Goal: Find specific page/section: Find specific page/section

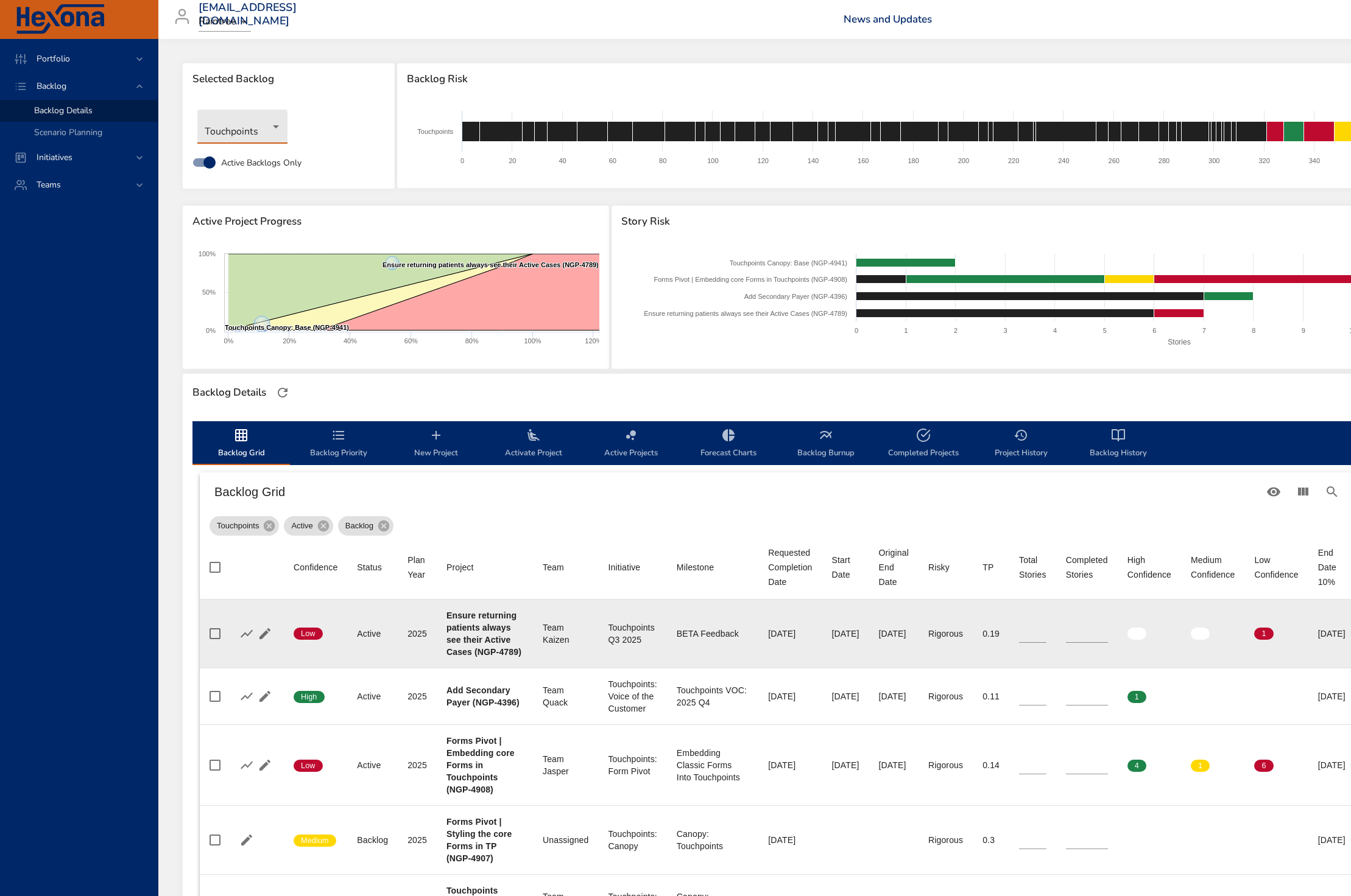
scroll to position [267, 0]
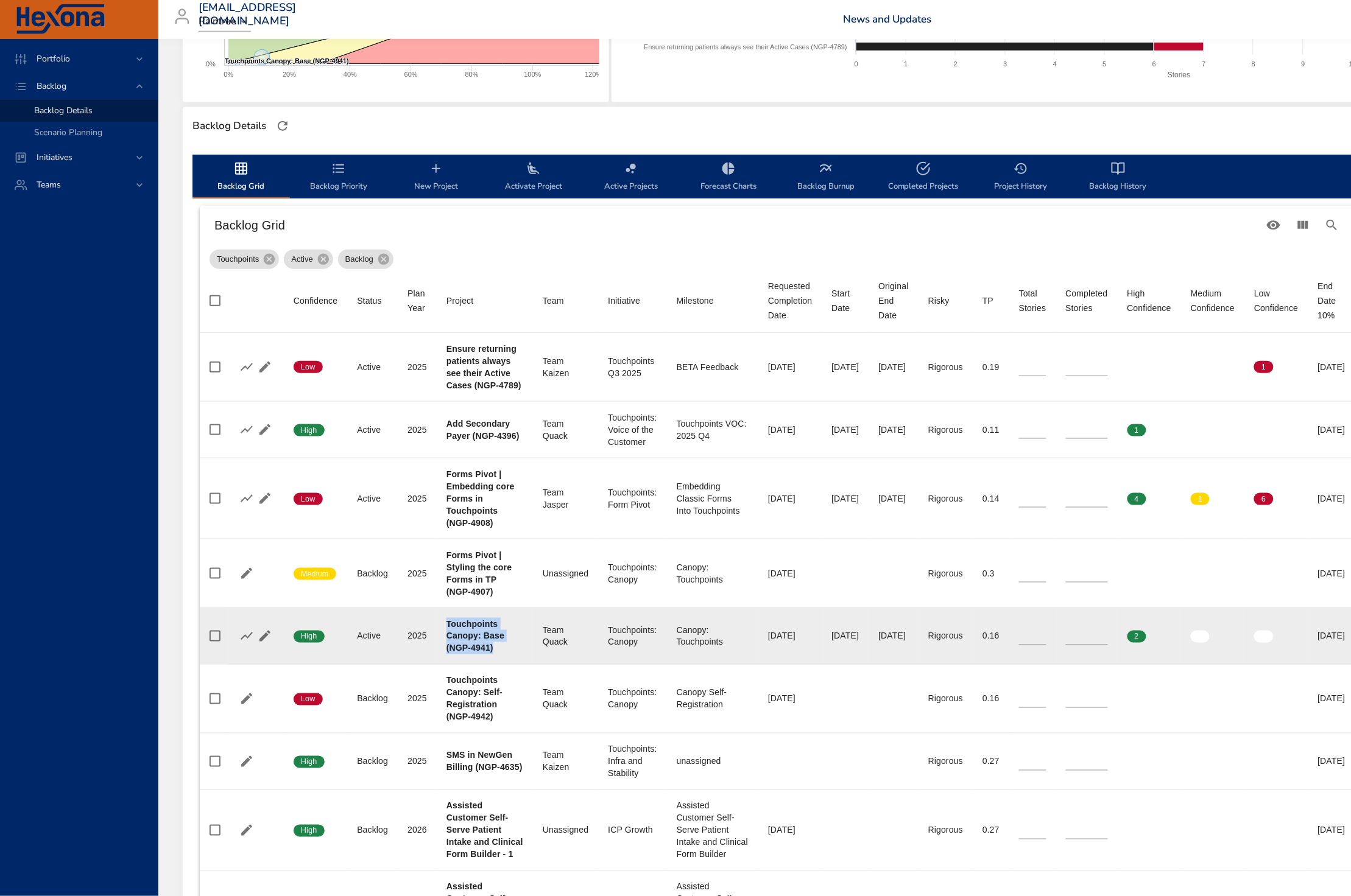
drag, startPoint x: 447, startPoint y: 626, endPoint x: 528, endPoint y: 656, distance: 86.4
click at [528, 656] on td "Project Touchpoints Canopy: Base (NGP-4941)" at bounding box center [485, 637] width 96 height 56
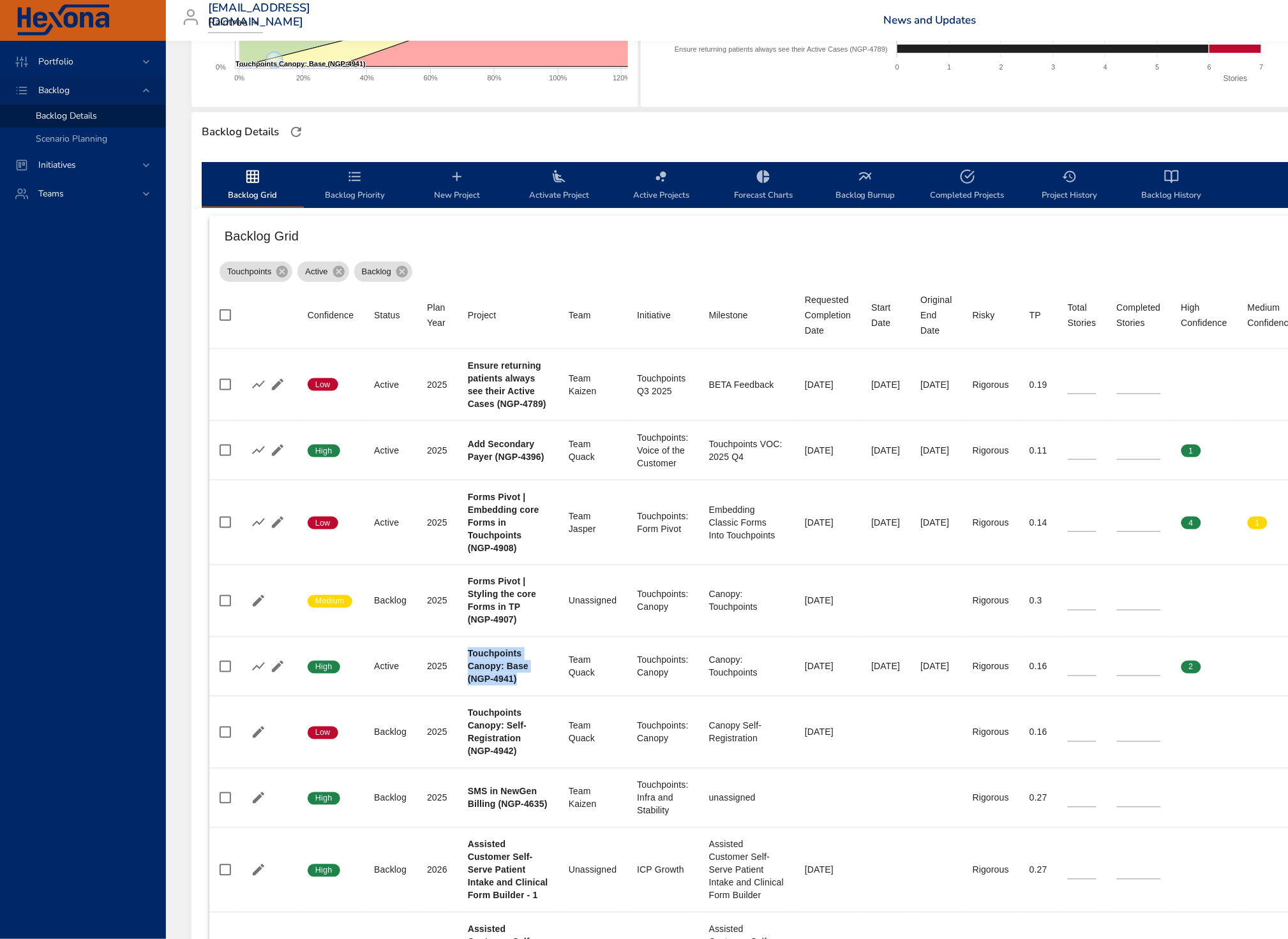
click at [54, 92] on span "Backlog" at bounding box center [54, 91] width 52 height 13
click at [42, 60] on span "Portfolio" at bounding box center [56, 62] width 56 height 13
click at [58, 227] on span "Backlog" at bounding box center [54, 229] width 52 height 13
click at [54, 166] on span "Initiatives" at bounding box center [57, 165] width 58 height 13
click at [56, 166] on span "Milestone Details" at bounding box center [70, 168] width 69 height 13
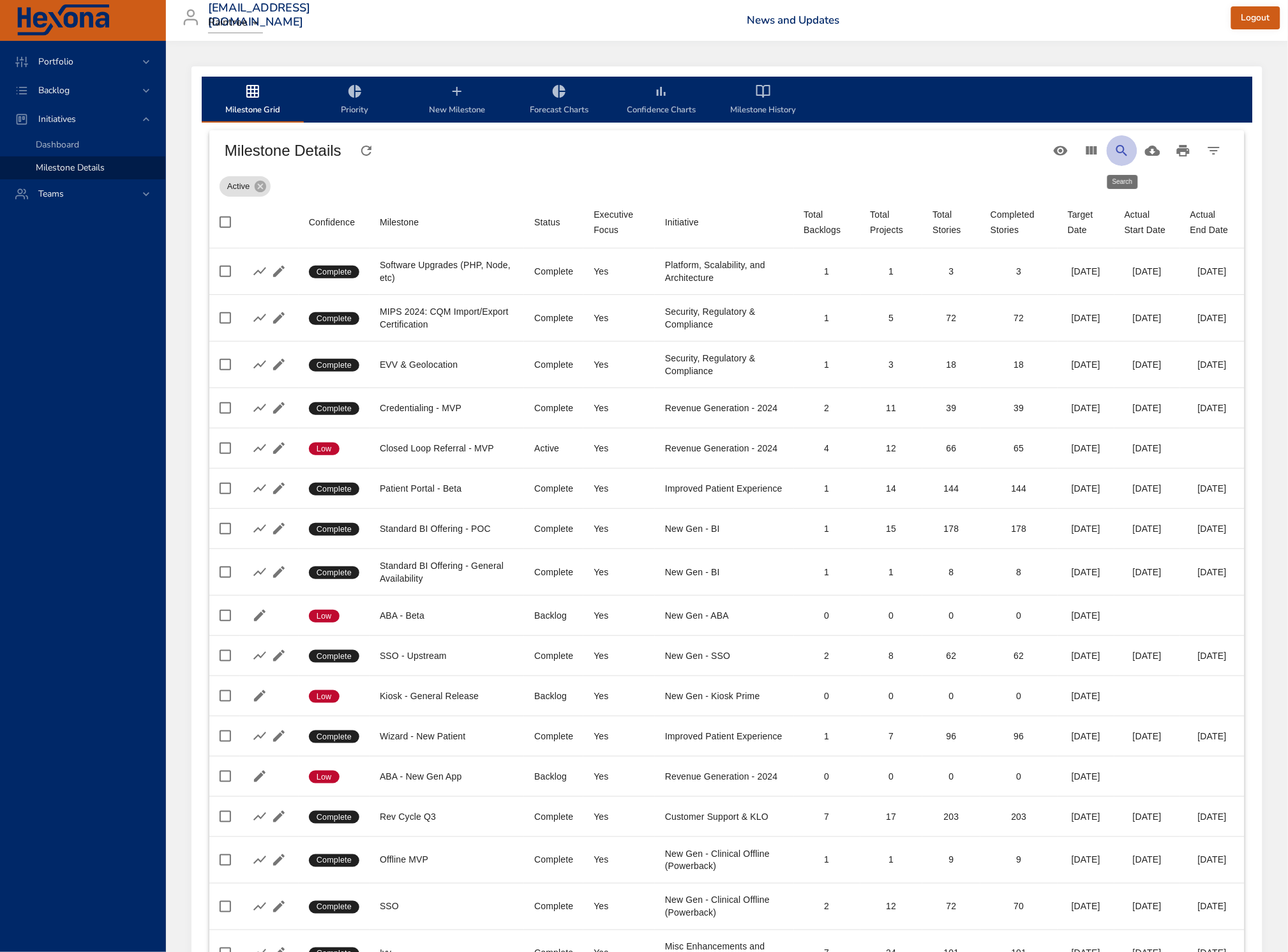
click at [1129, 149] on icon "Search" at bounding box center [1121, 150] width 15 height 15
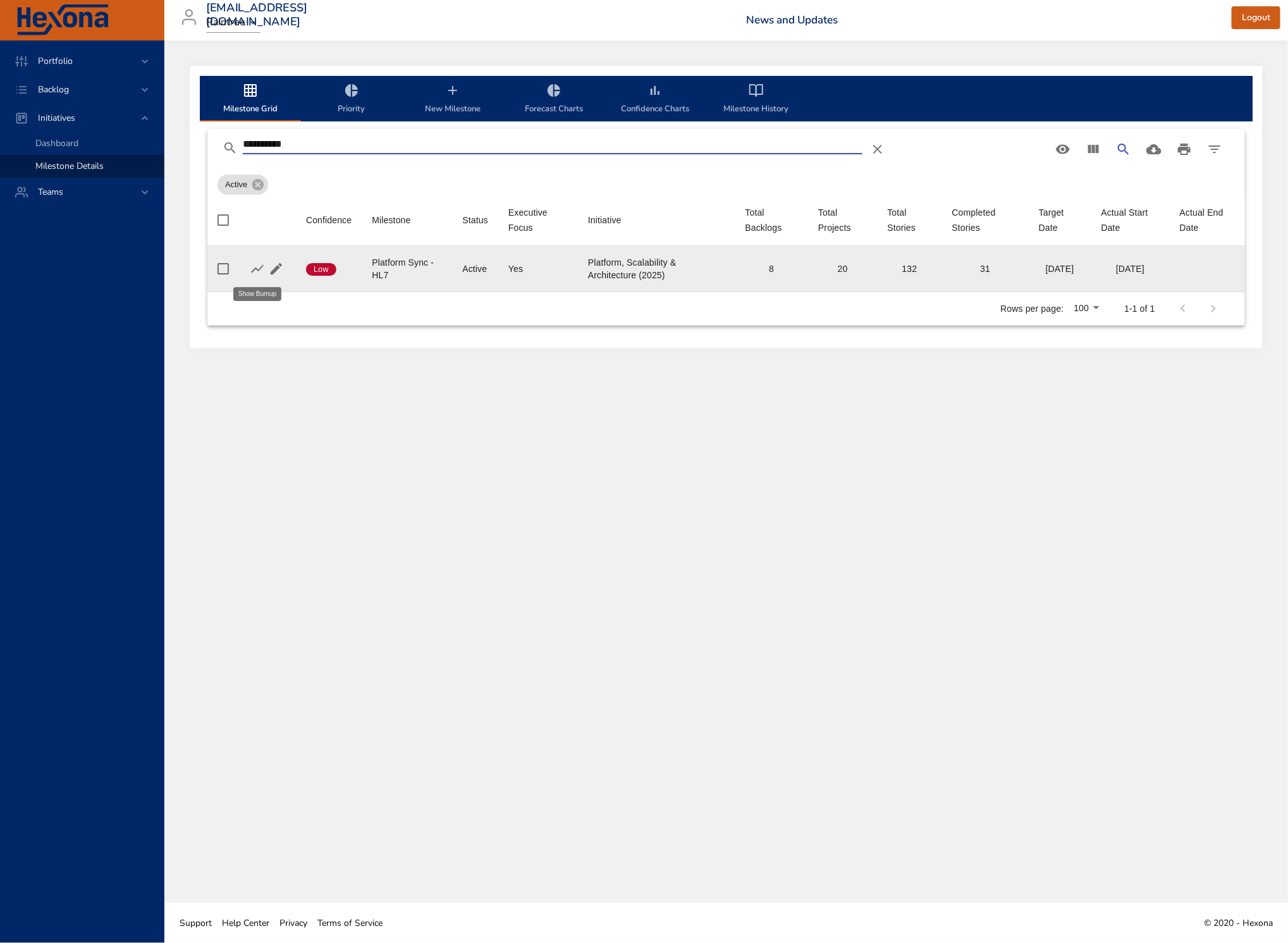
type input "**********"
click at [255, 269] on icon "button" at bounding box center [257, 268] width 15 height 15
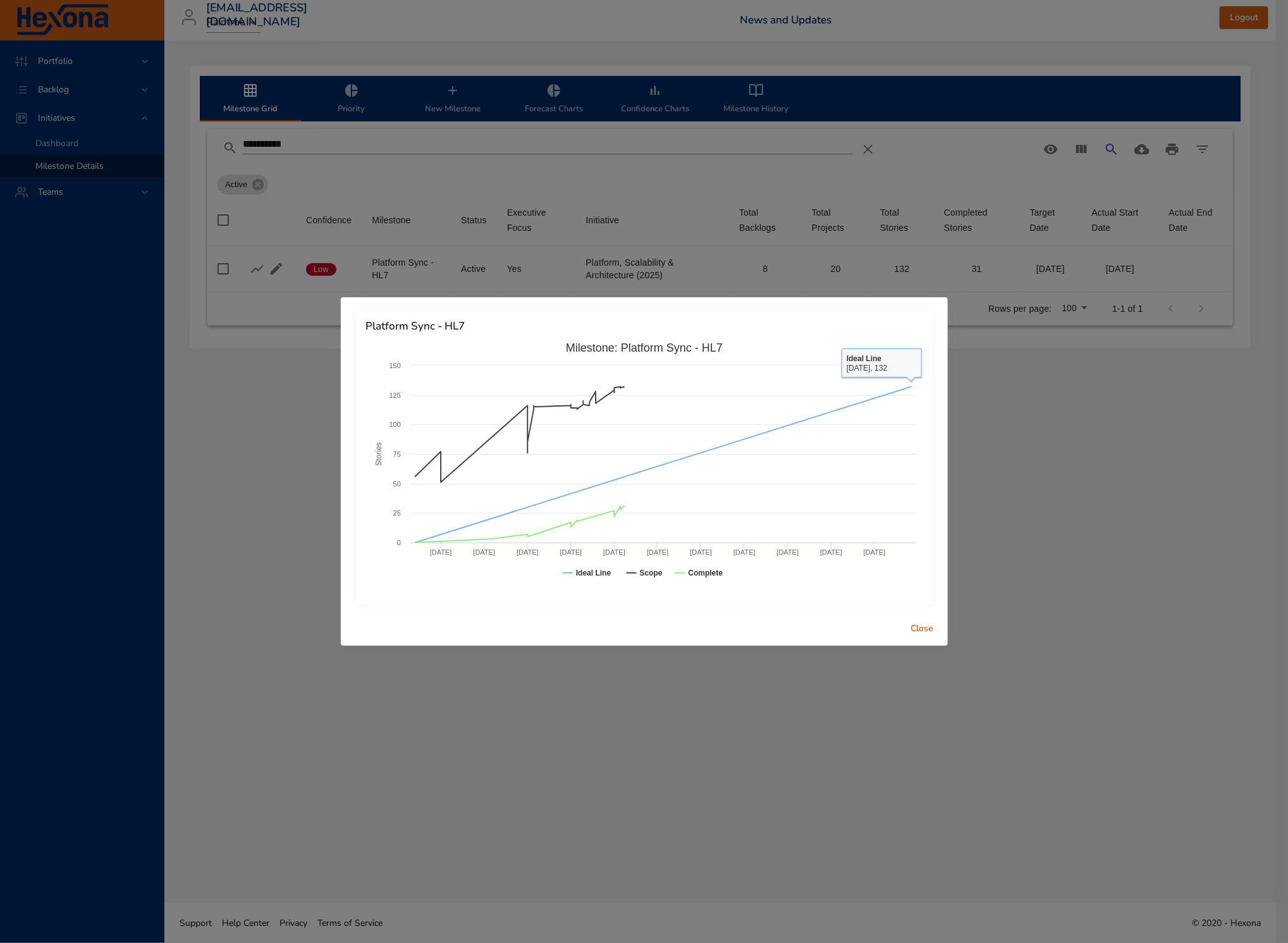
click at [1217, 459] on div "Platform Sync - HL7 Created with Highcharts 9.0.1 Stories Milestone: Platform S…" at bounding box center [644, 471] width 1288 height 943
click at [922, 626] on span "Close" at bounding box center [923, 629] width 30 height 16
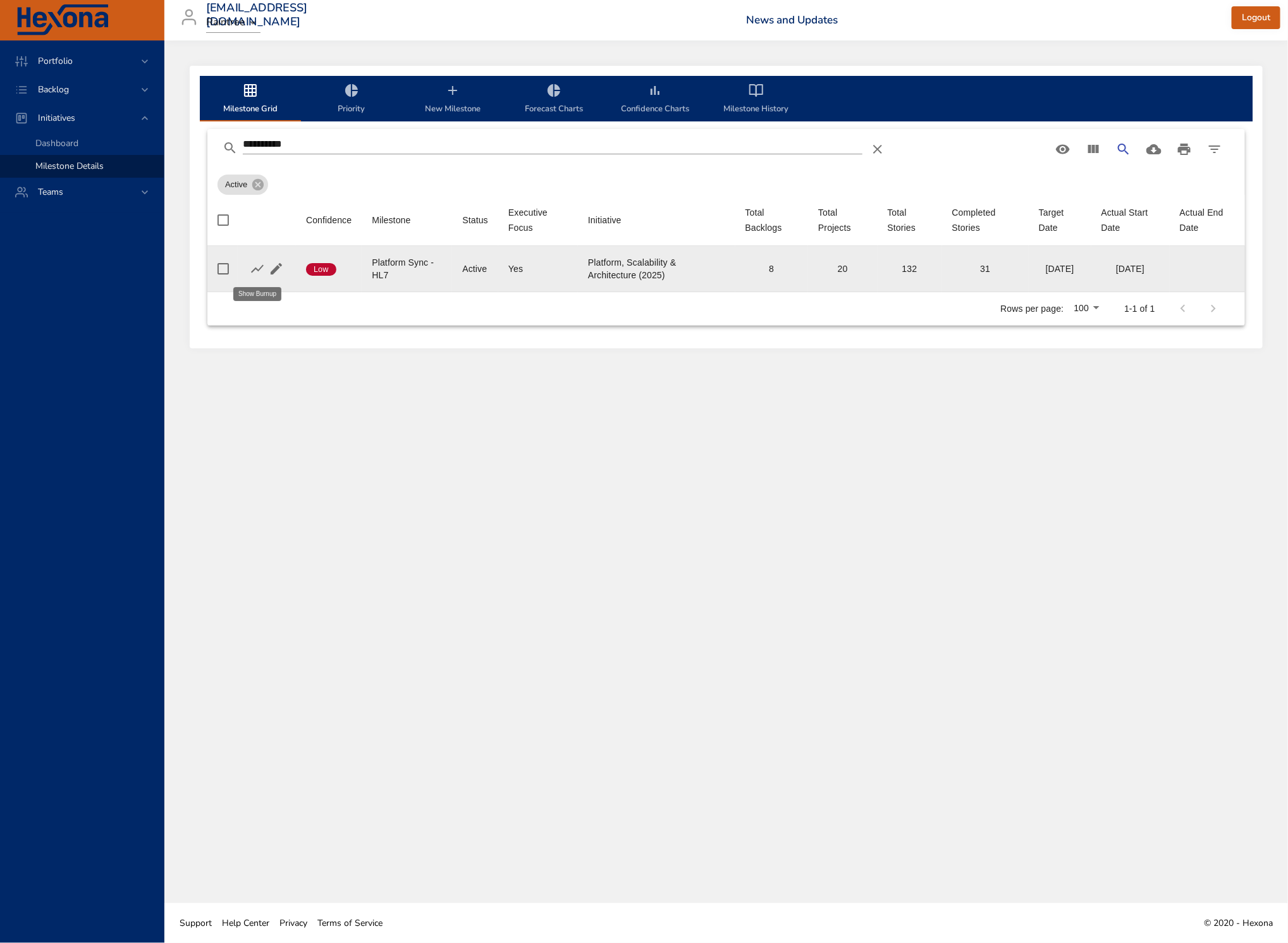
click at [256, 270] on icon "button" at bounding box center [257, 268] width 15 height 15
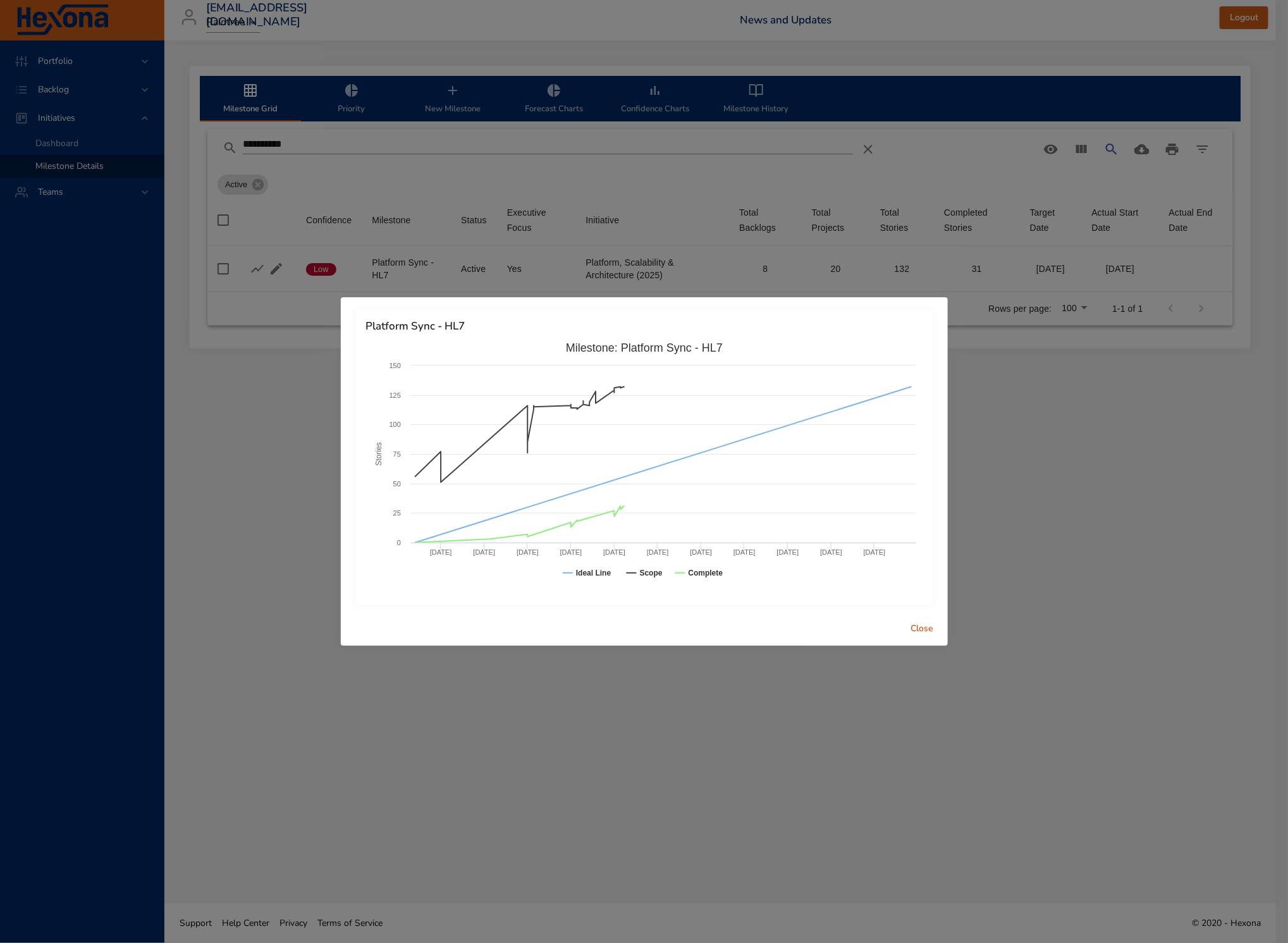
click at [931, 634] on span "Close" at bounding box center [923, 629] width 30 height 16
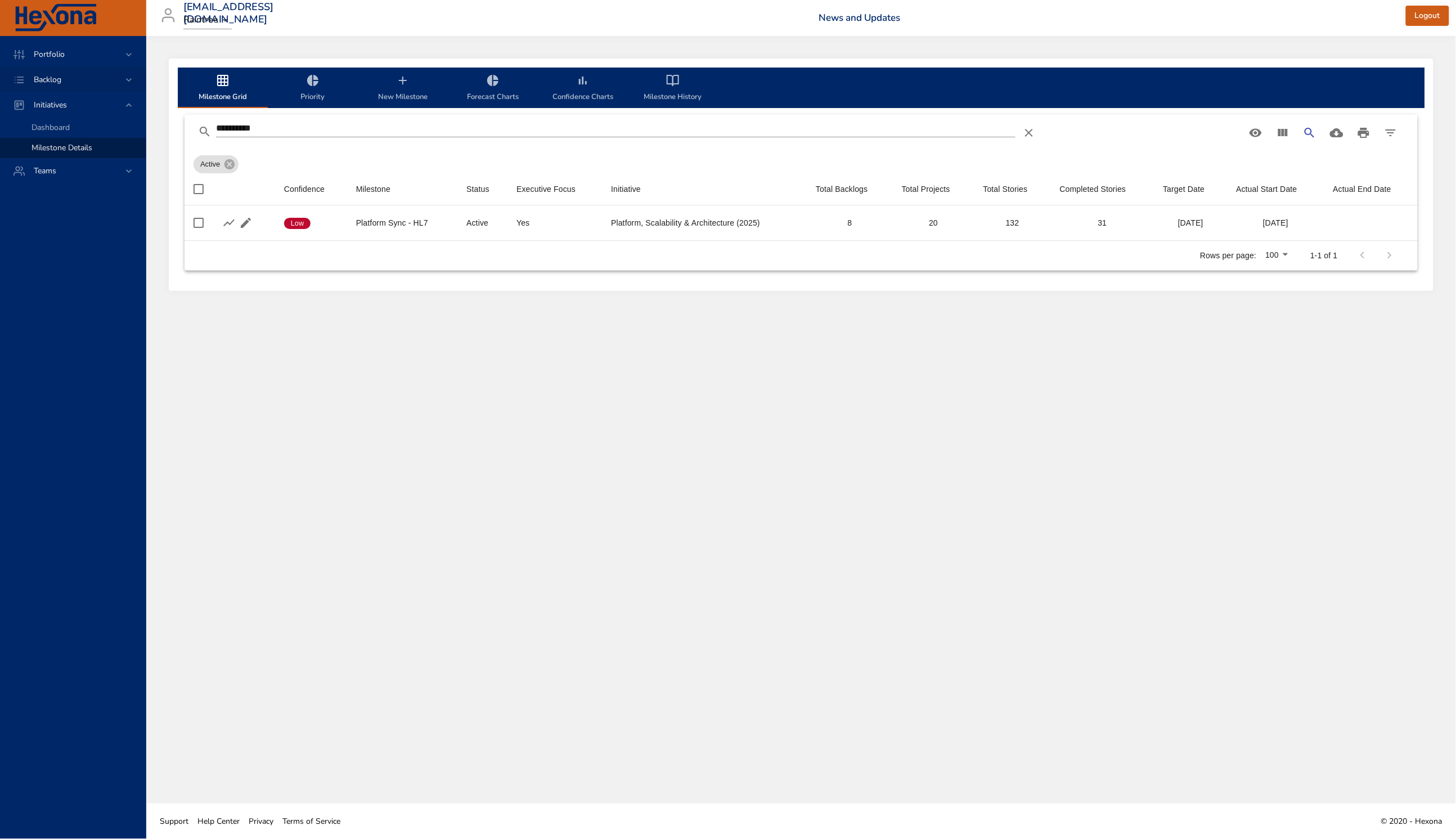
click at [59, 79] on span "Backlog" at bounding box center [47, 80] width 46 height 11
click at [70, 101] on span "Backlog Details" at bounding box center [59, 102] width 54 height 11
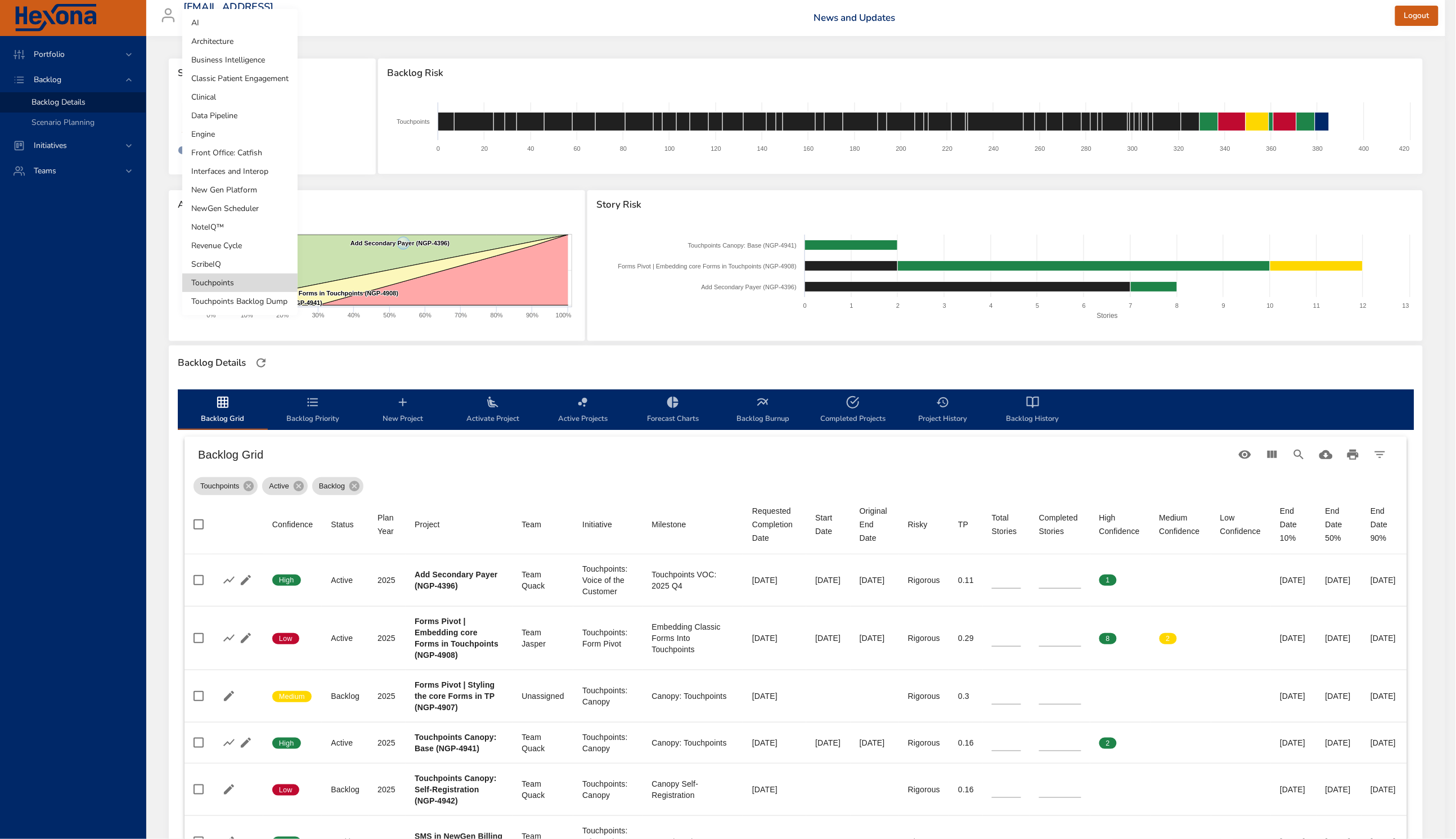
click at [226, 119] on body "Portfolio Backlog Backlog Details Scenario Planning Initiatives Teams [EMAIL_AD…" at bounding box center [728, 419] width 1456 height 839
click at [242, 135] on li "Engine" at bounding box center [240, 134] width 115 height 18
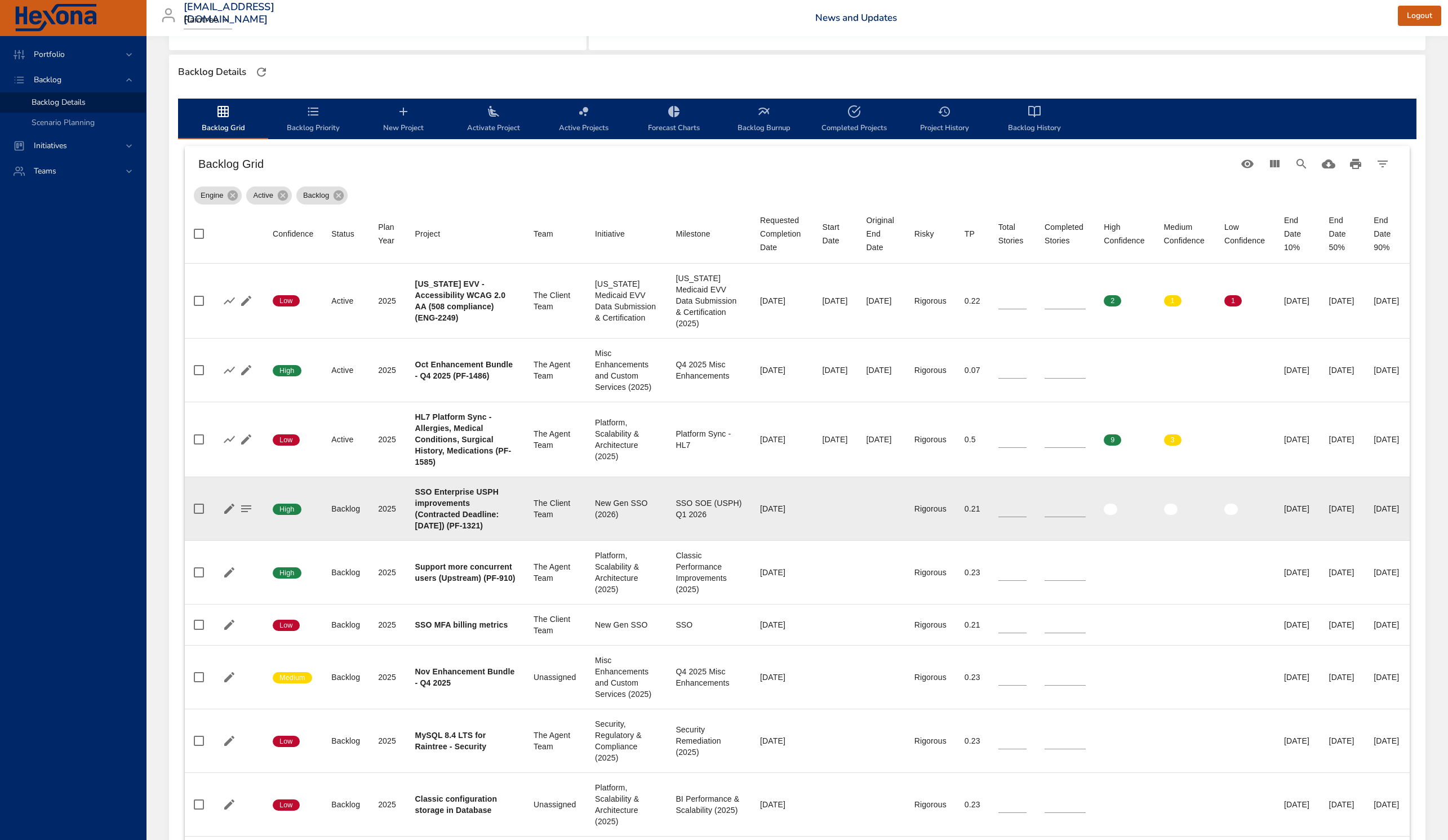
scroll to position [335, 0]
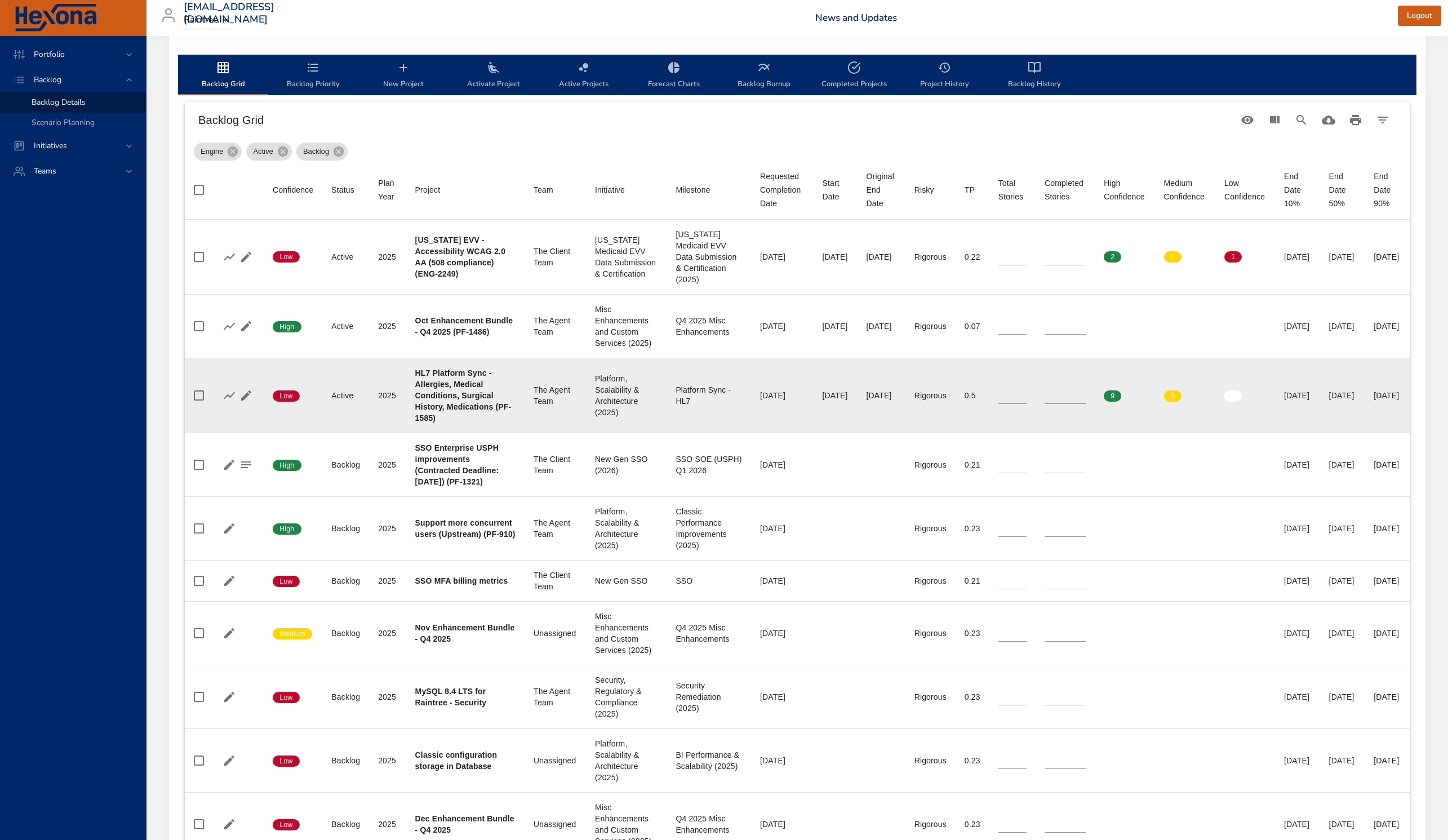
drag, startPoint x: 1339, startPoint y: 443, endPoint x: 1307, endPoint y: 442, distance: 32.0
click at [1248, 401] on div "[DATE]" at bounding box center [1342, 395] width 27 height 11
drag, startPoint x: 1343, startPoint y: 440, endPoint x: 1300, endPoint y: 441, distance: 43.0
click at [1248, 432] on td "End Date 50% [DATE]" at bounding box center [1342, 395] width 45 height 75
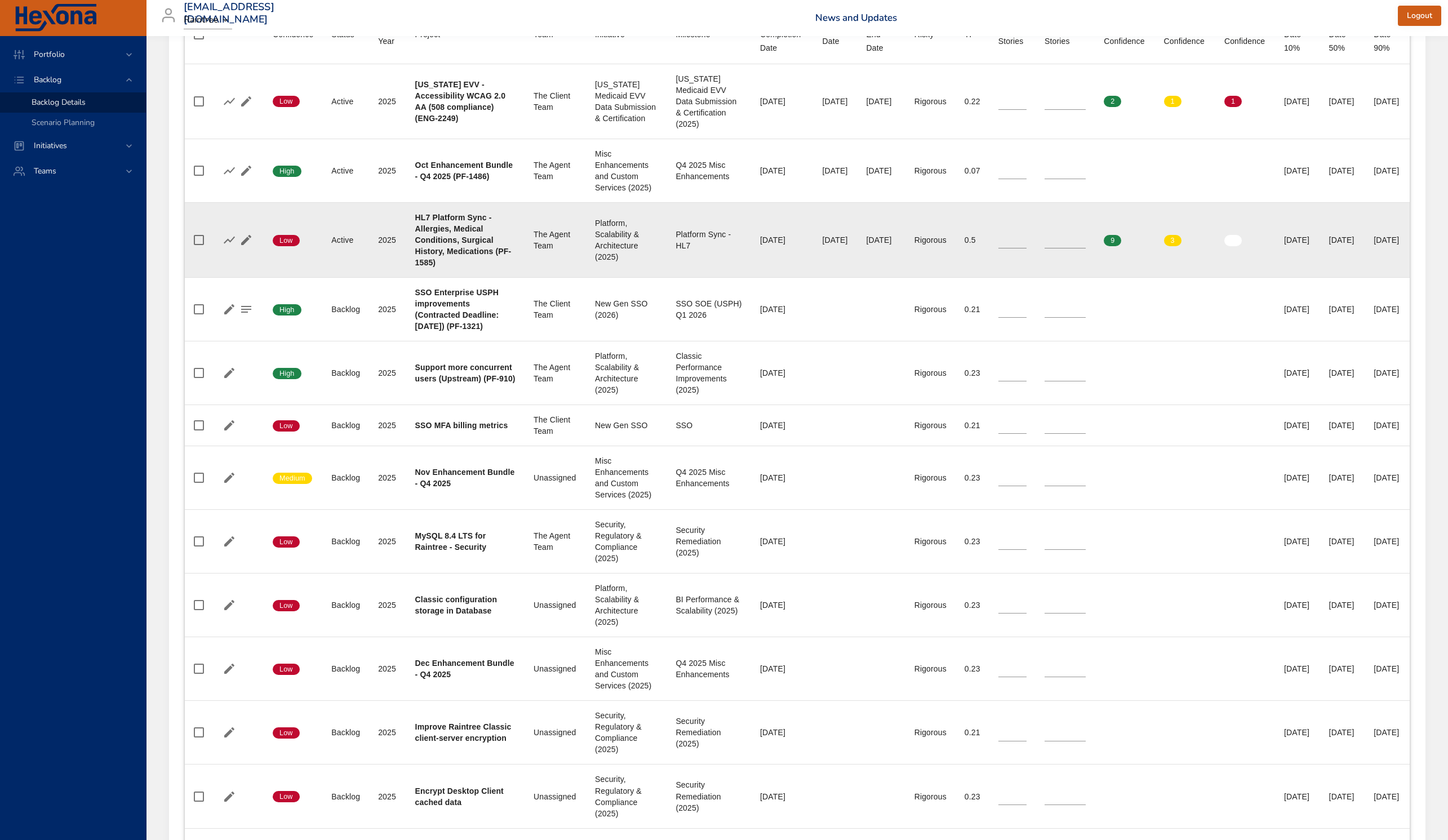
scroll to position [432, 0]
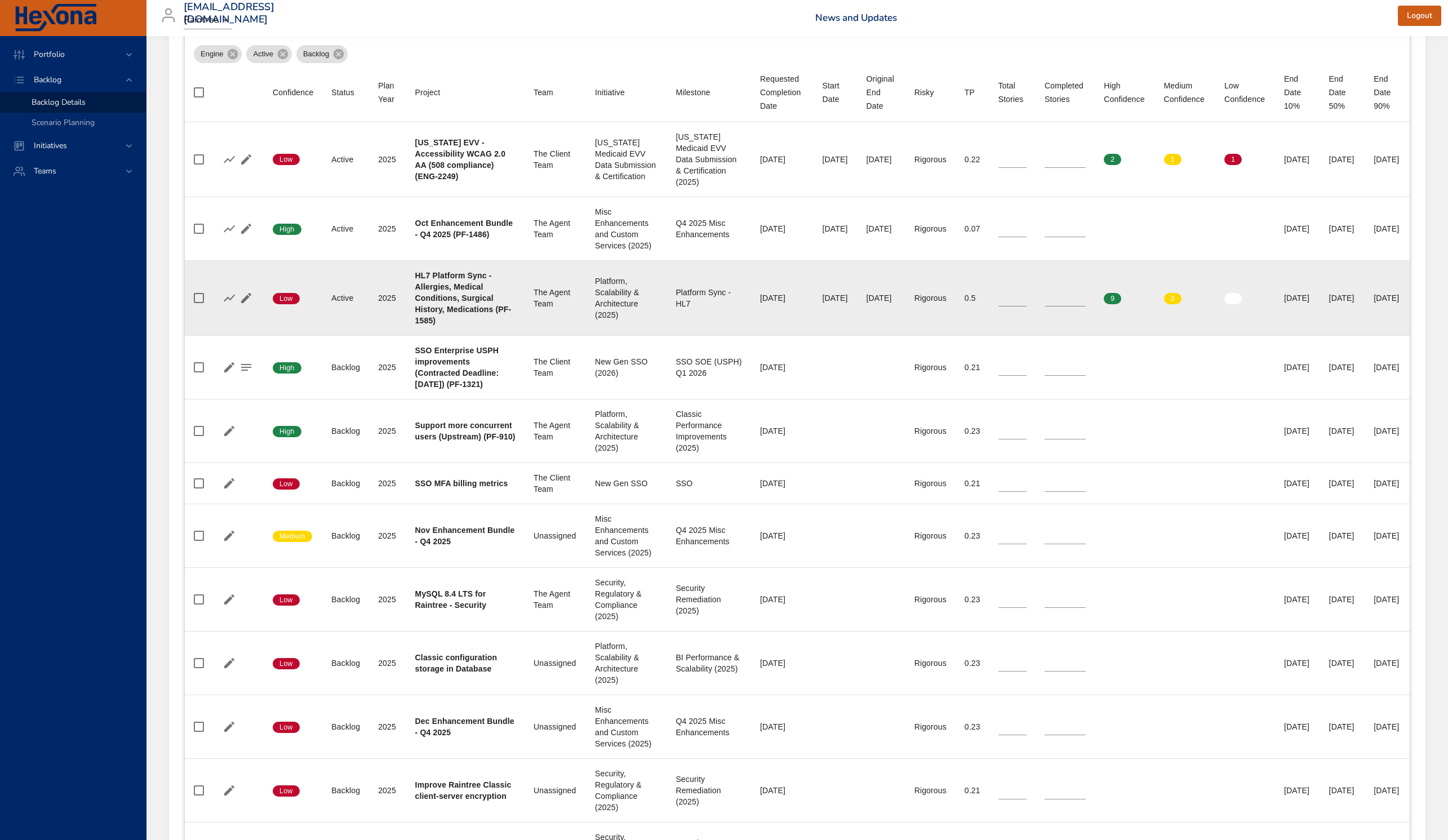
click at [1248, 304] on div "[DATE]" at bounding box center [1342, 298] width 27 height 11
drag, startPoint x: 1342, startPoint y: 340, endPoint x: 1302, endPoint y: 344, distance: 40.2
click at [1248, 335] on td "End Date 50% [DATE]" at bounding box center [1342, 298] width 45 height 75
copy div "[DATE]"
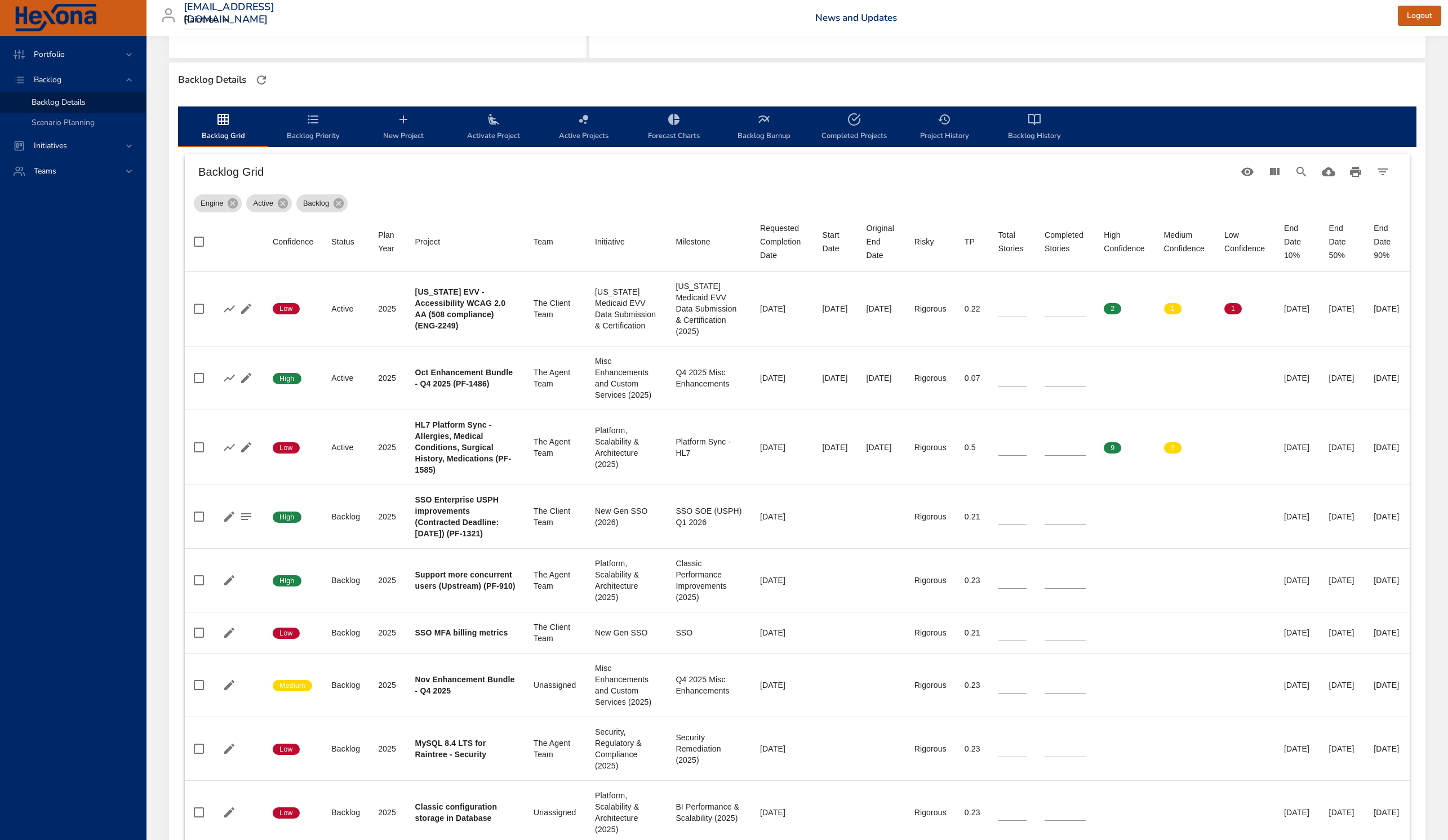
scroll to position [241, 0]
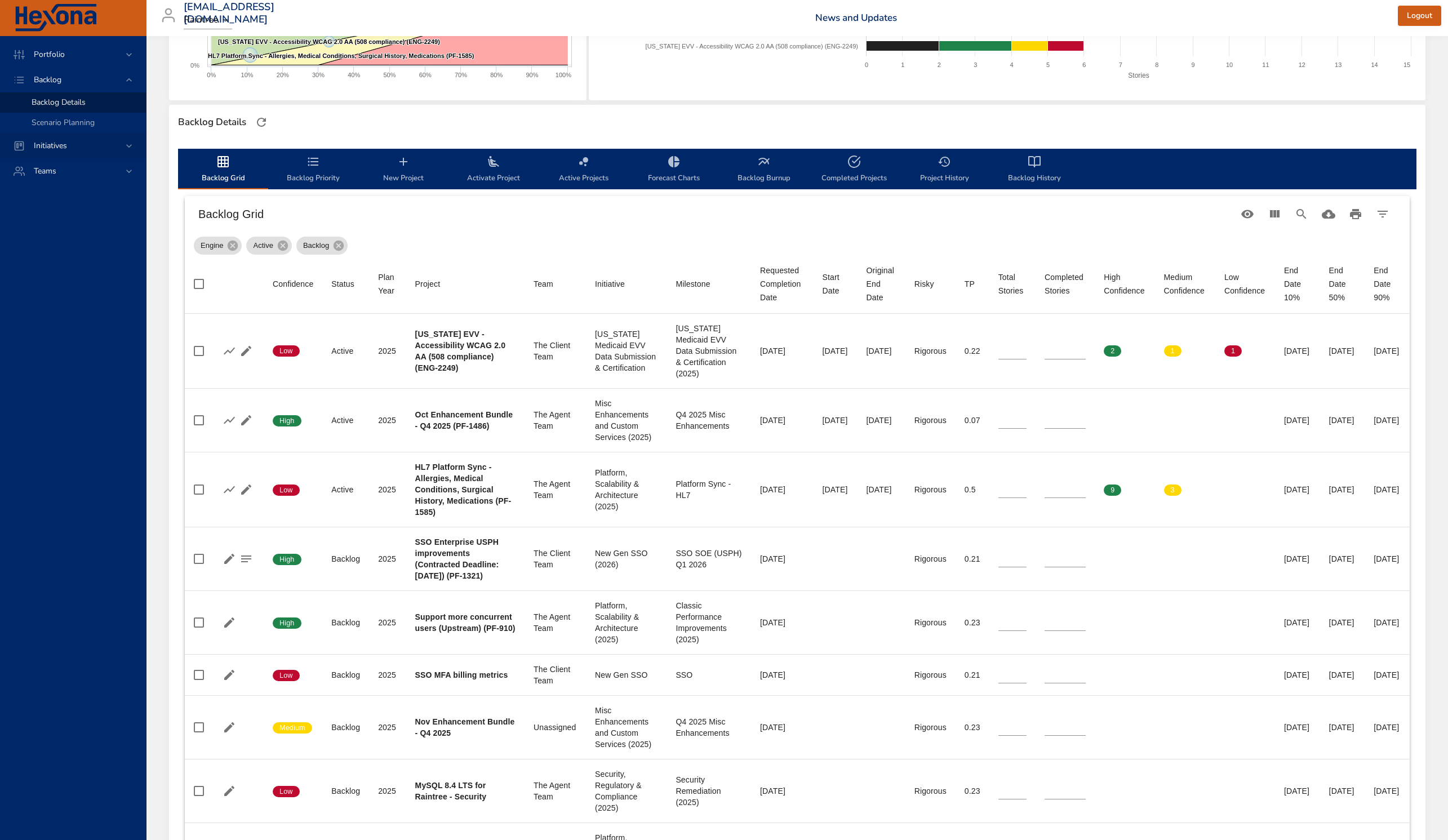
click at [70, 140] on span "Initiatives" at bounding box center [50, 146] width 51 height 11
click at [58, 127] on span "Dashboard" at bounding box center [51, 127] width 38 height 11
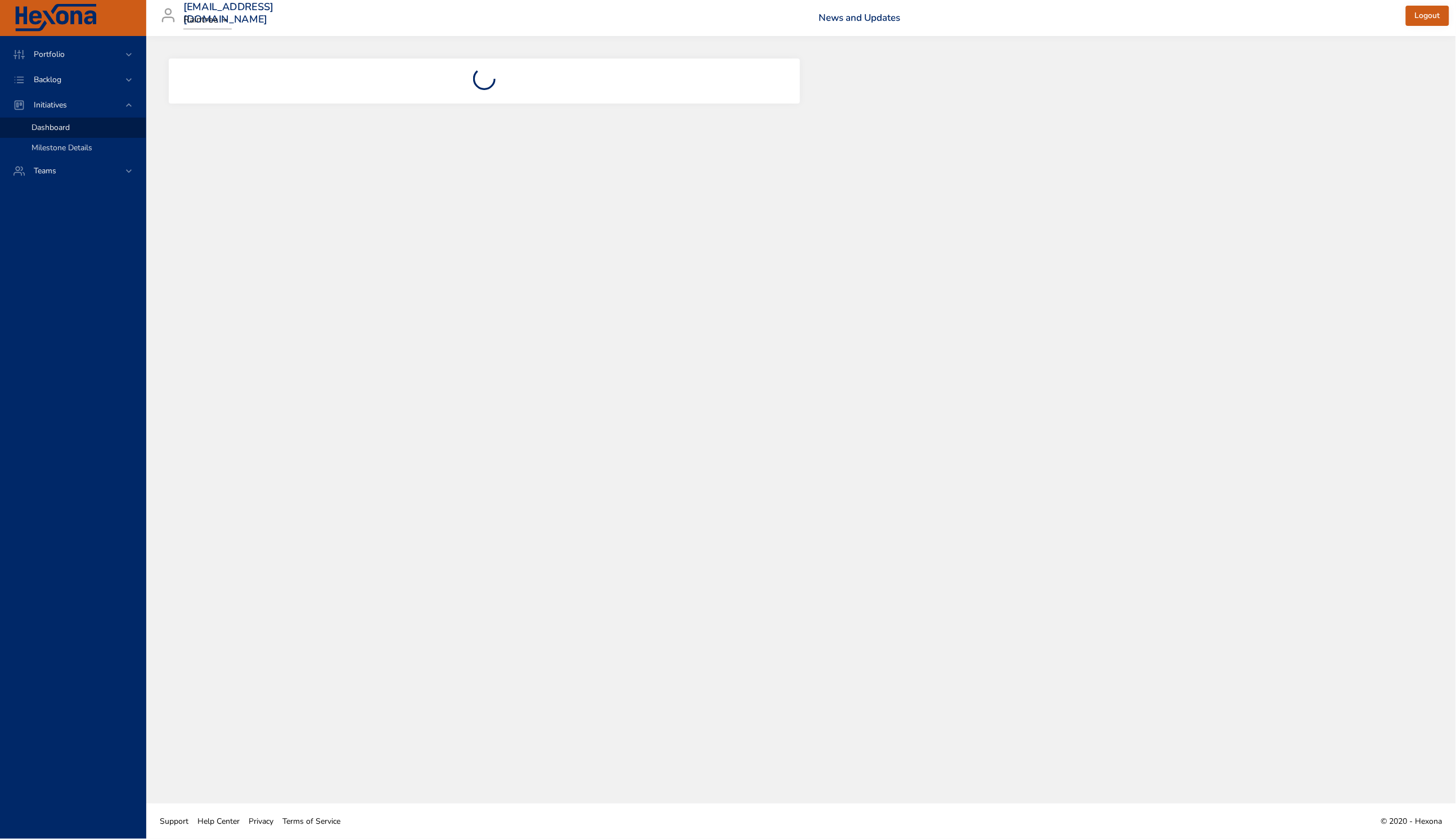
click at [80, 149] on span "Milestone Details" at bounding box center [62, 148] width 61 height 11
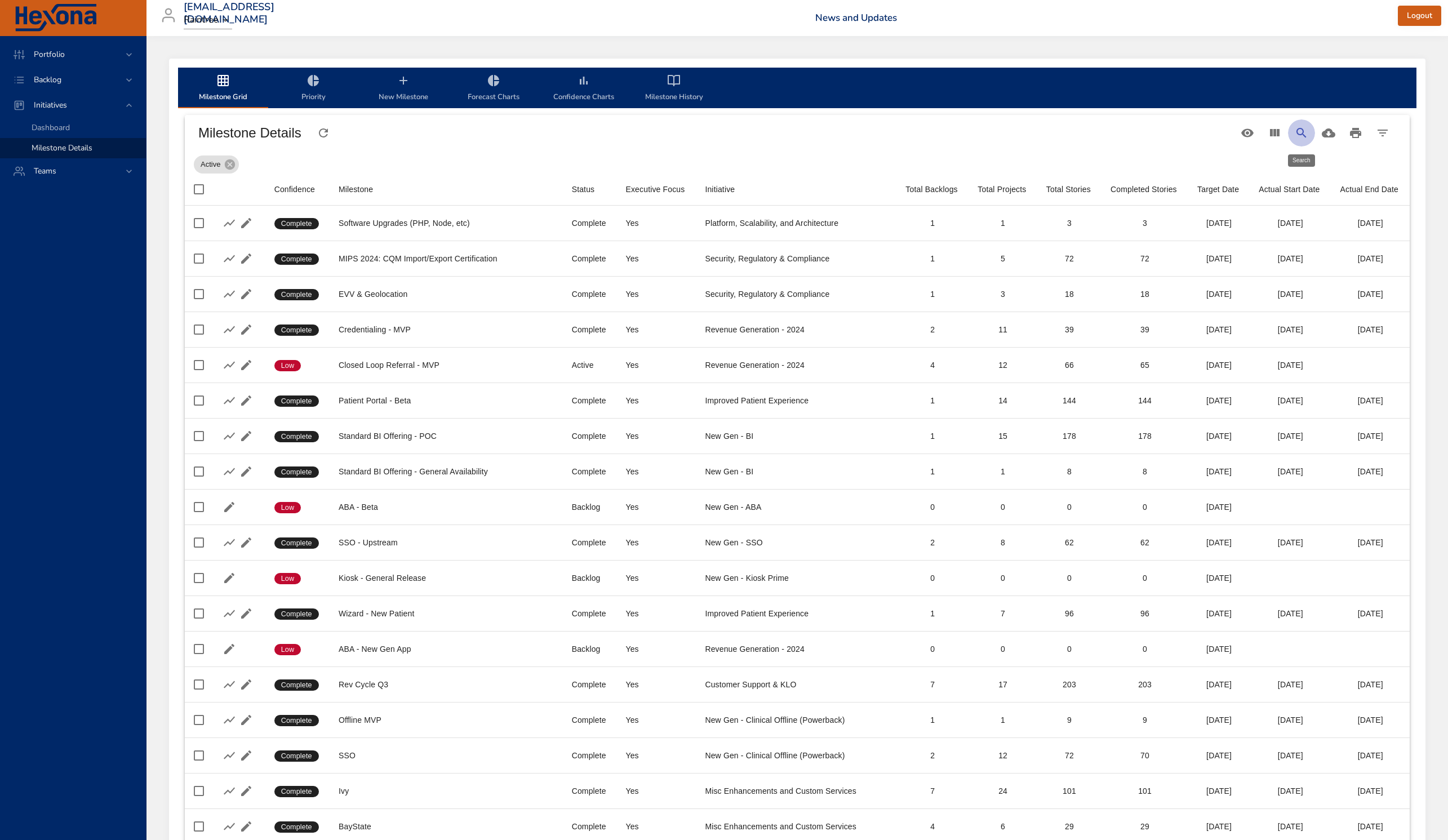
click at [1248, 131] on icon "Search" at bounding box center [1301, 132] width 13 height 13
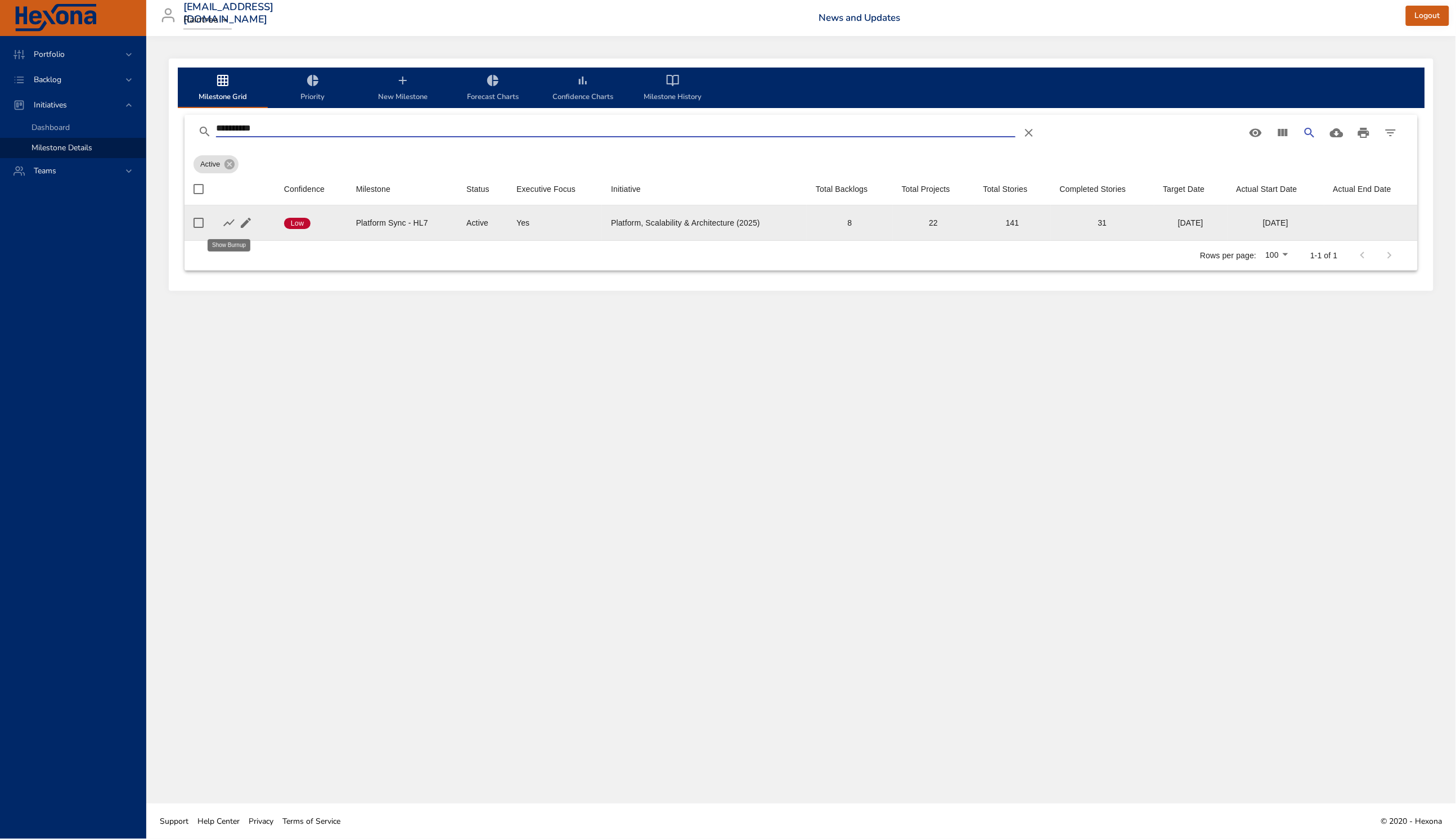
type input "**********"
click at [229, 219] on icon "button" at bounding box center [229, 222] width 13 height 13
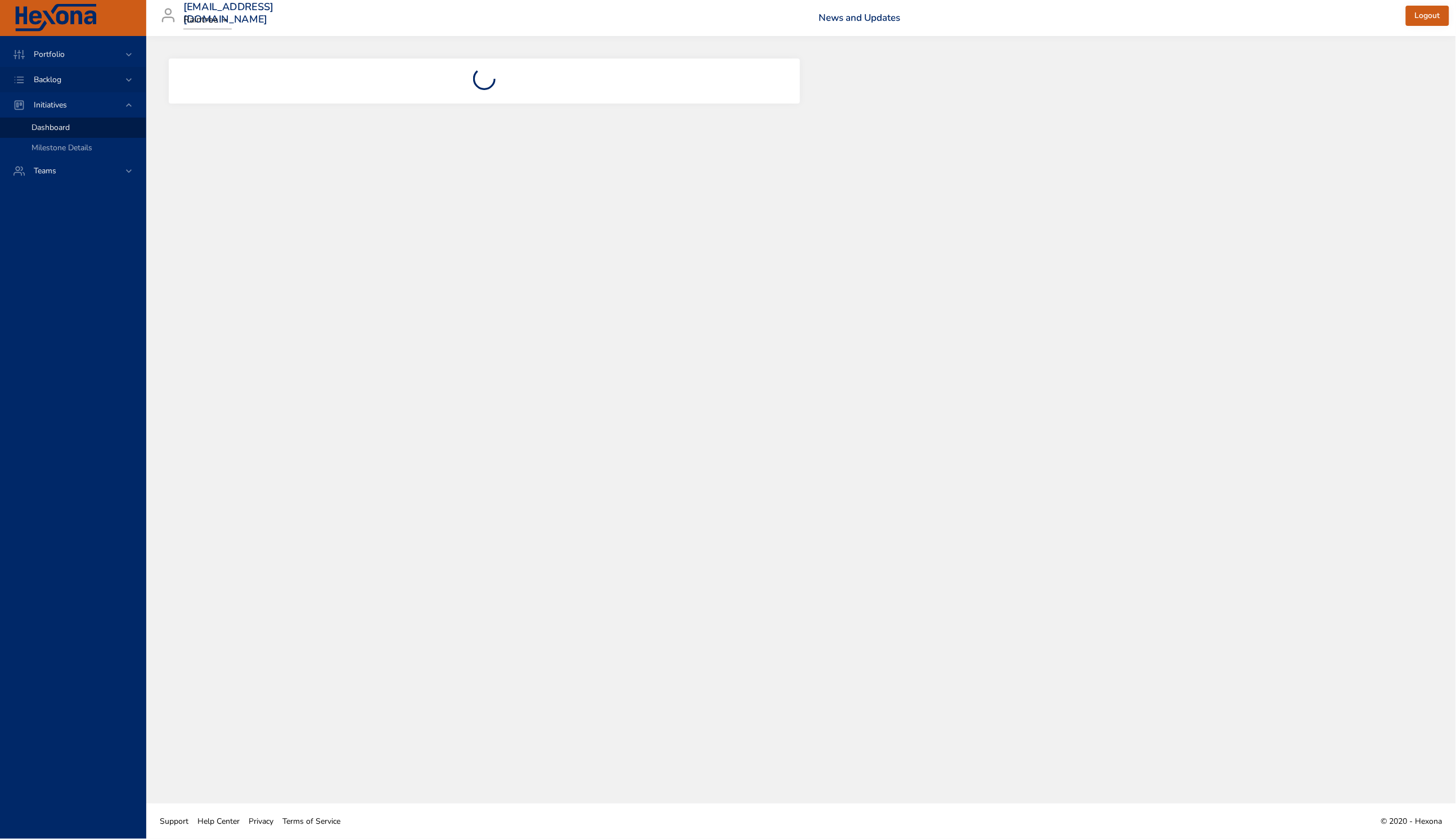
click at [64, 77] on span "Backlog" at bounding box center [47, 80] width 46 height 11
click at [67, 101] on span "Backlog Details" at bounding box center [59, 102] width 54 height 11
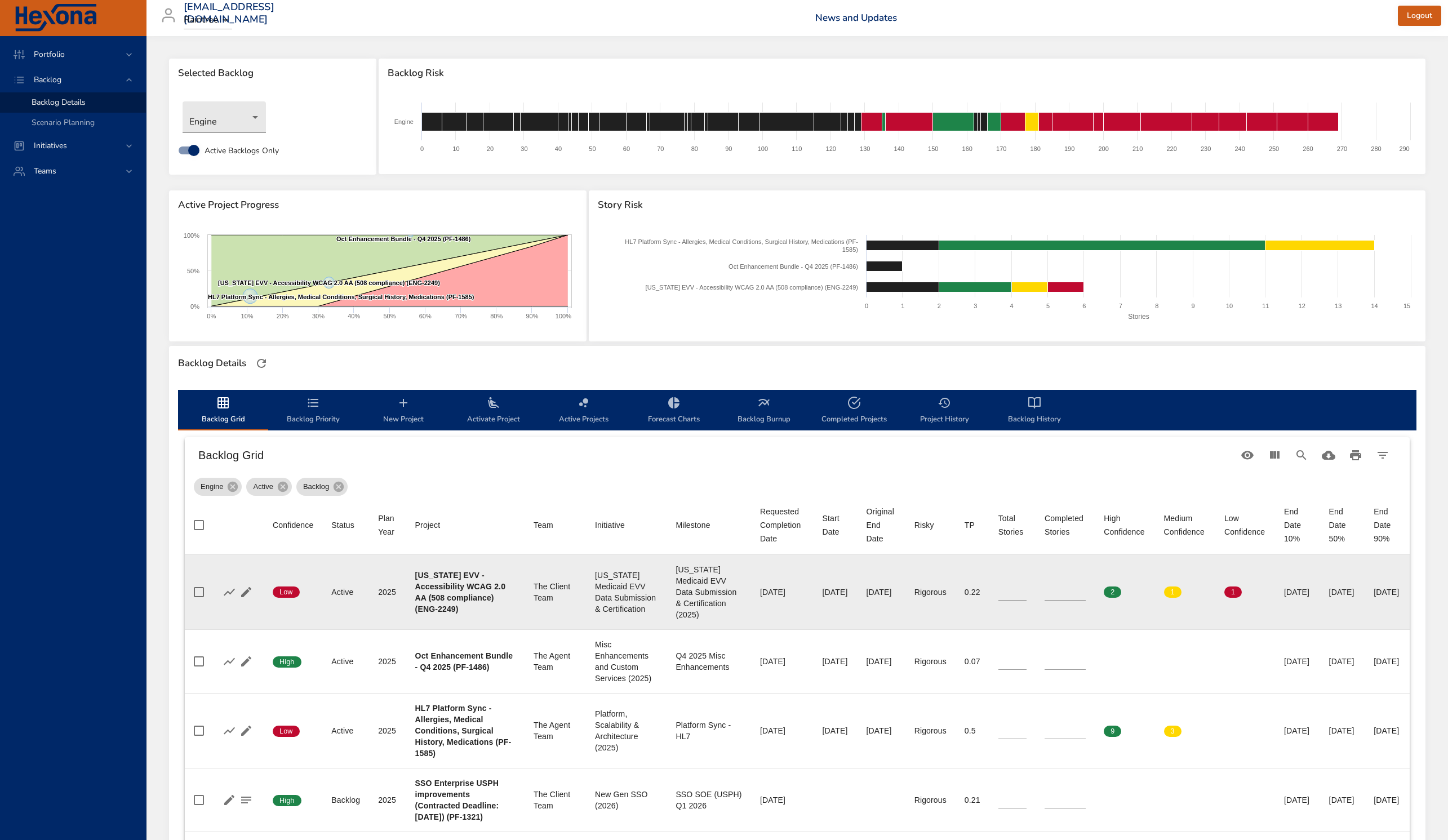
scroll to position [410, 0]
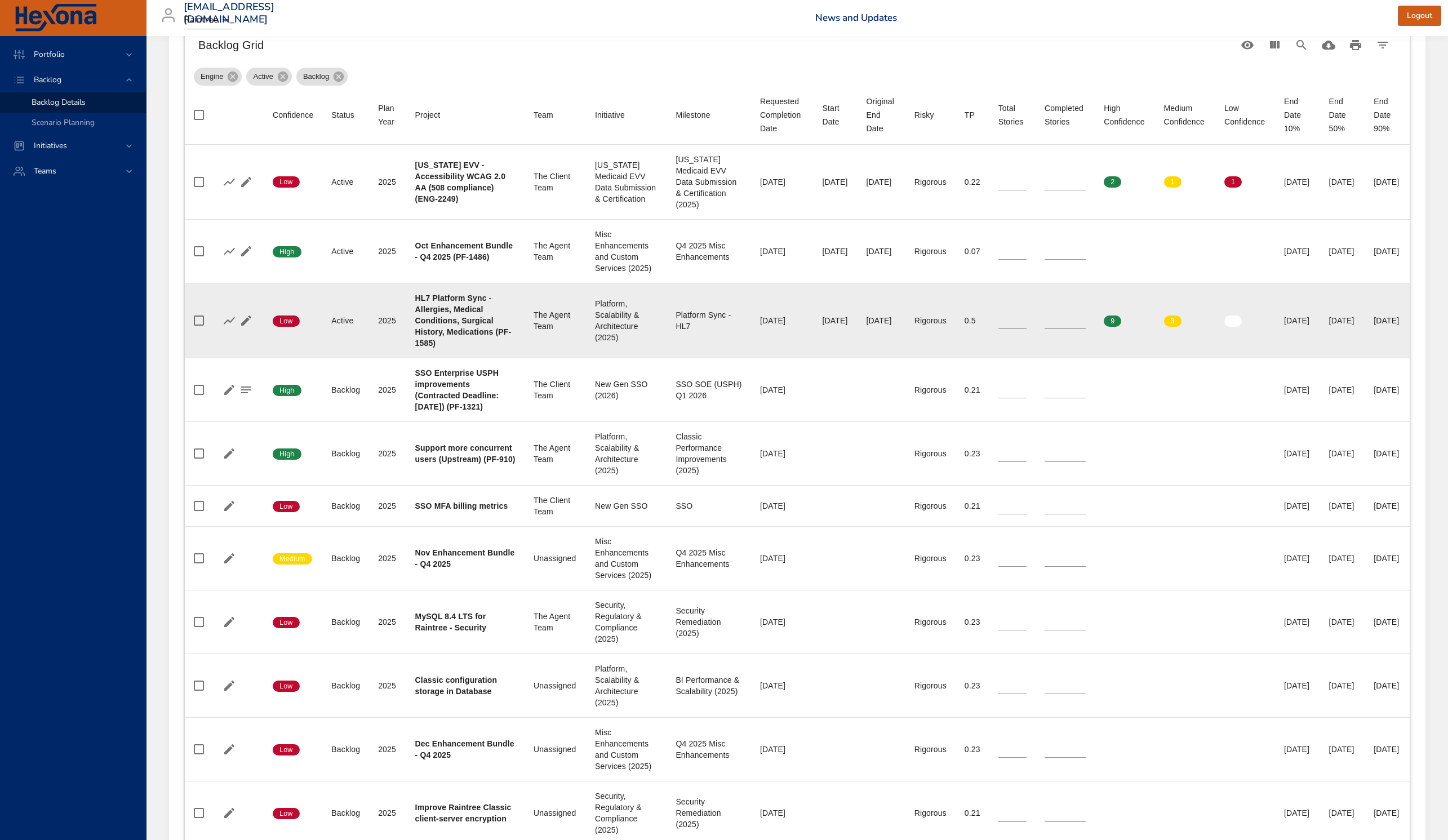
drag, startPoint x: 1346, startPoint y: 368, endPoint x: 1302, endPoint y: 367, distance: 44.0
click at [1248, 358] on td "End Date 50% [DATE]" at bounding box center [1342, 320] width 45 height 75
copy div "[DATE]"
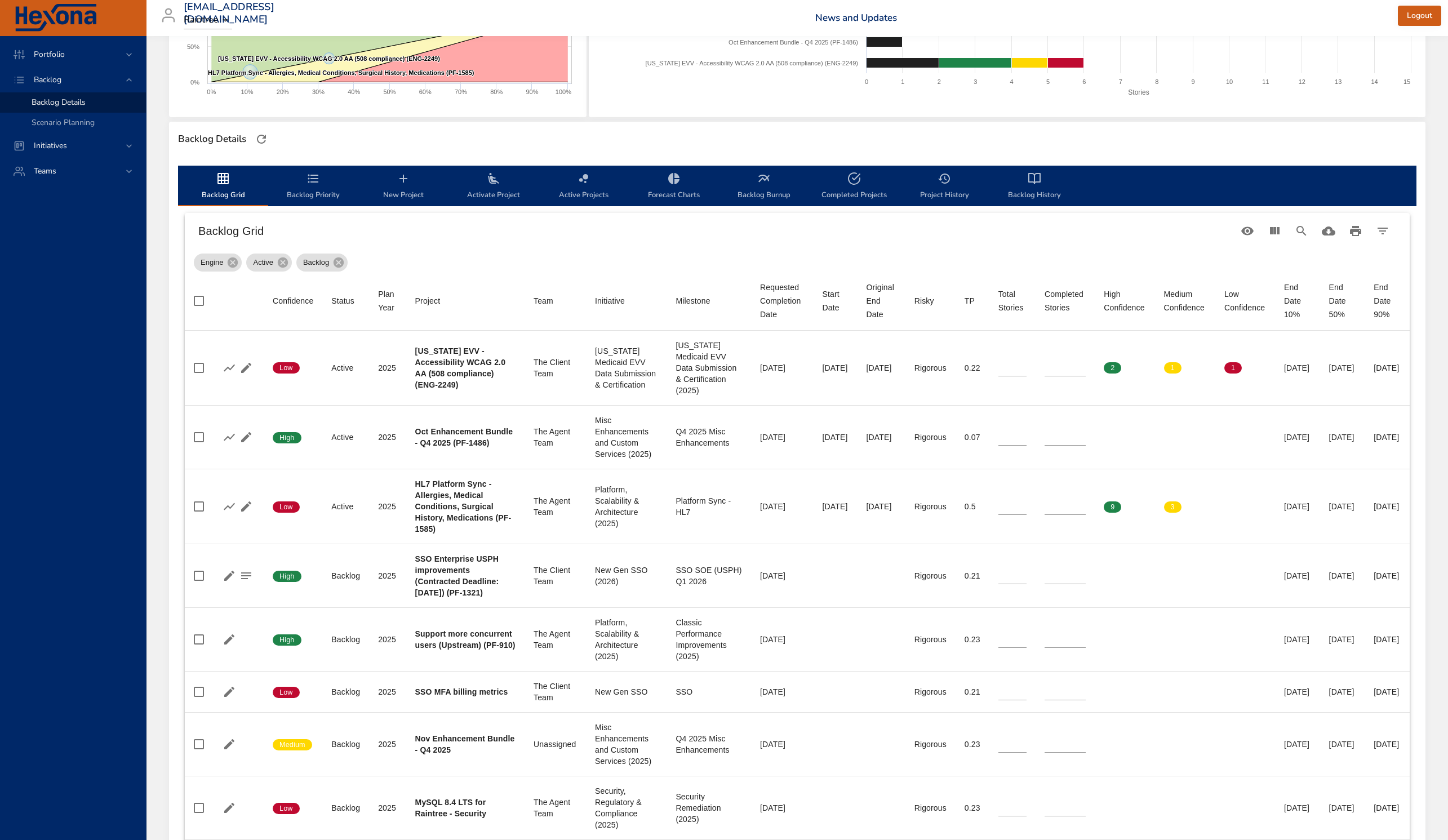
scroll to position [0, 0]
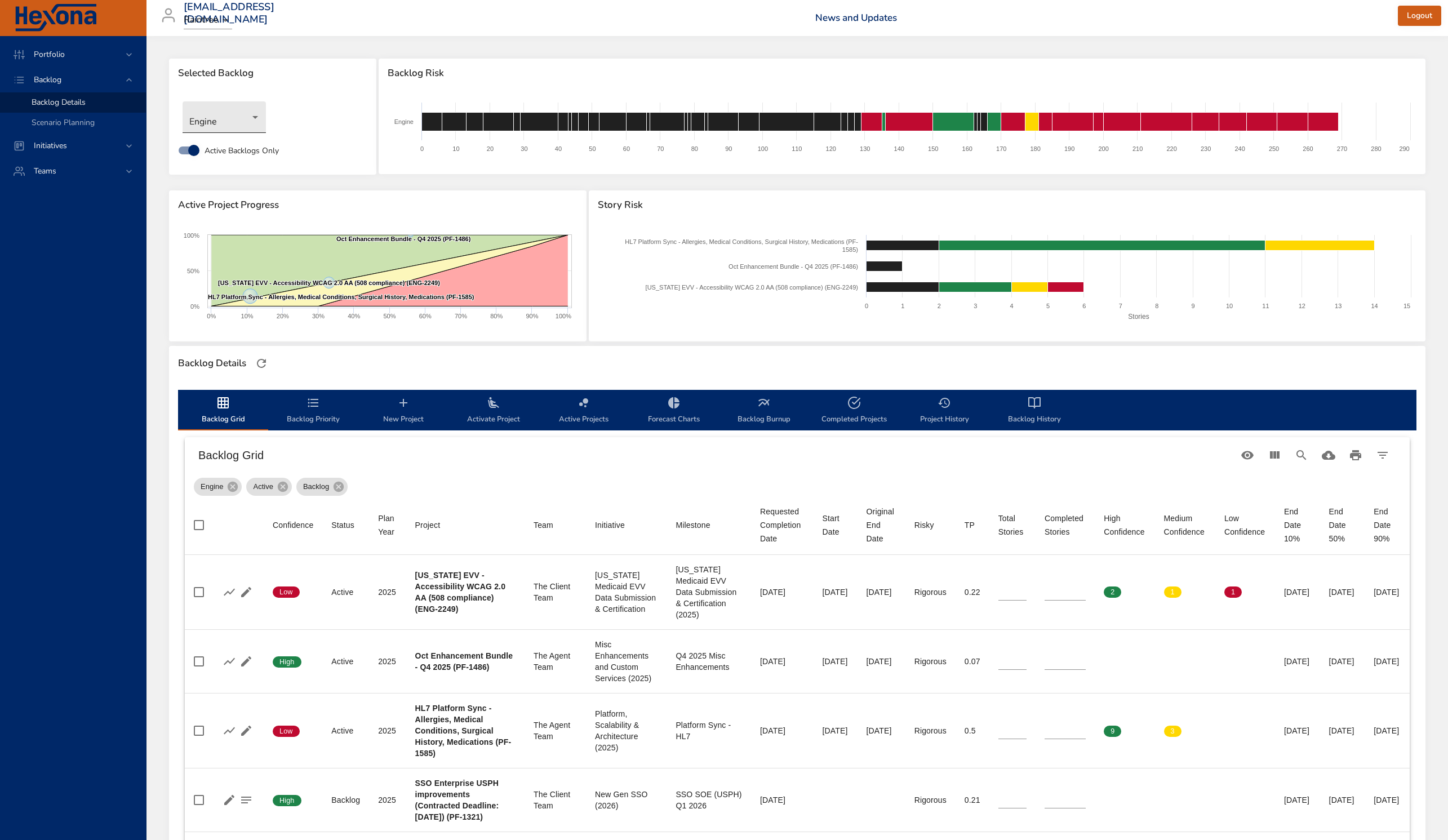
click at [247, 124] on body "Portfolio Backlog Backlog Details Scenario Planning Initiatives Teams [EMAIL_AD…" at bounding box center [724, 420] width 1448 height 840
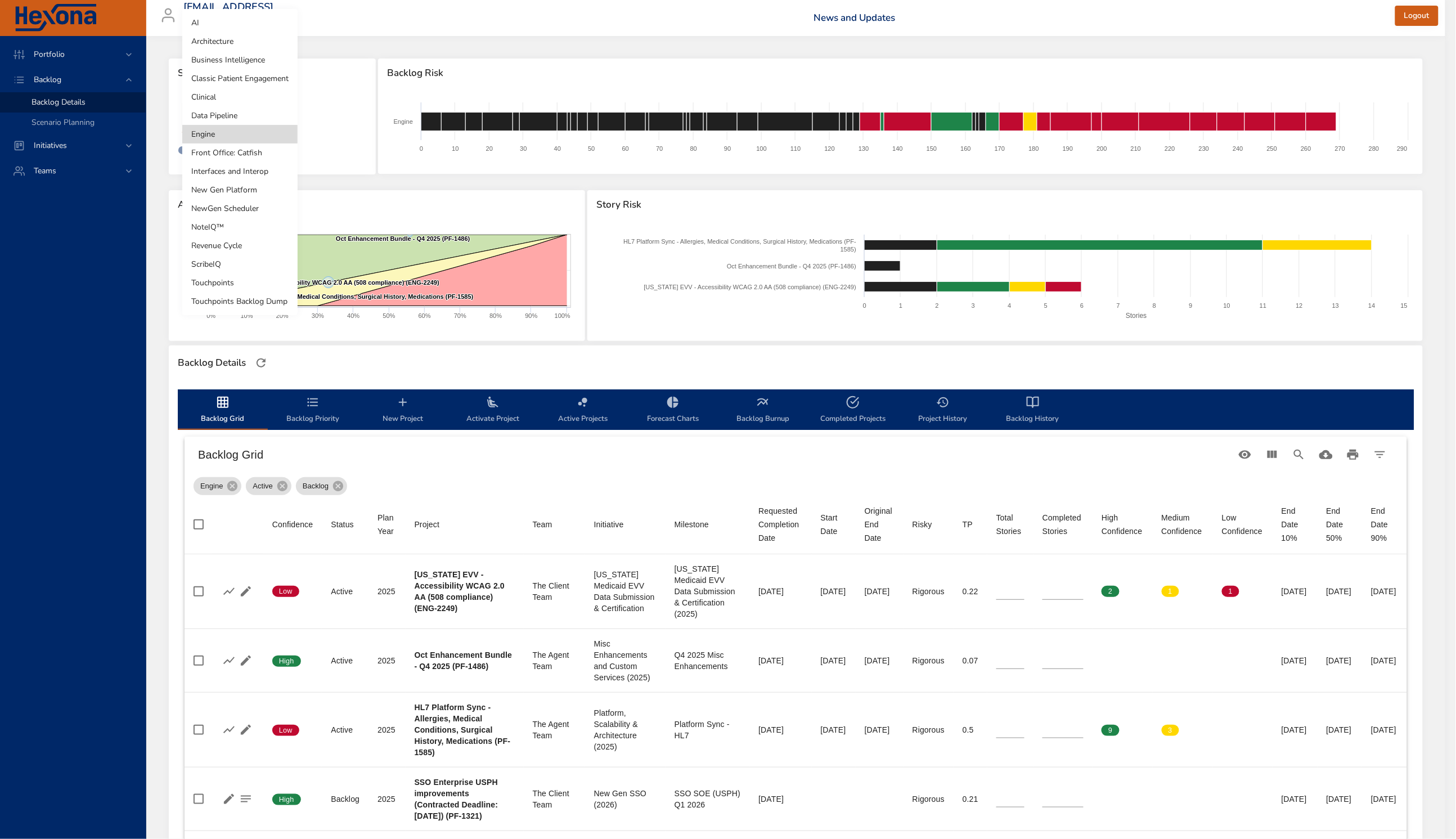
click at [235, 244] on li "Revenue Cycle" at bounding box center [240, 245] width 115 height 18
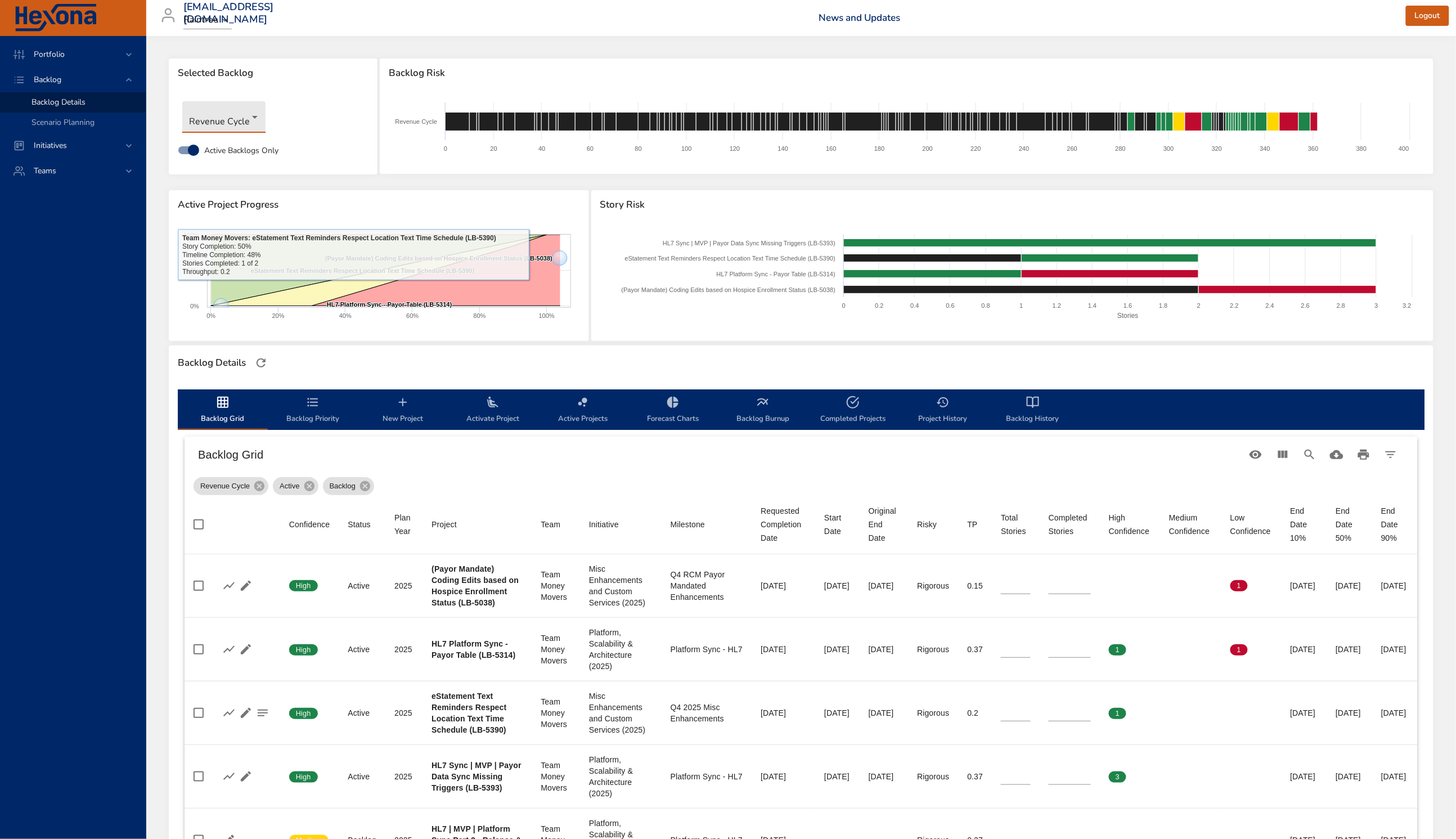
click at [227, 123] on body "Portfolio Backlog Backlog Details Scenario Planning Initiatives Teams [EMAIL_AD…" at bounding box center [728, 419] width 1456 height 839
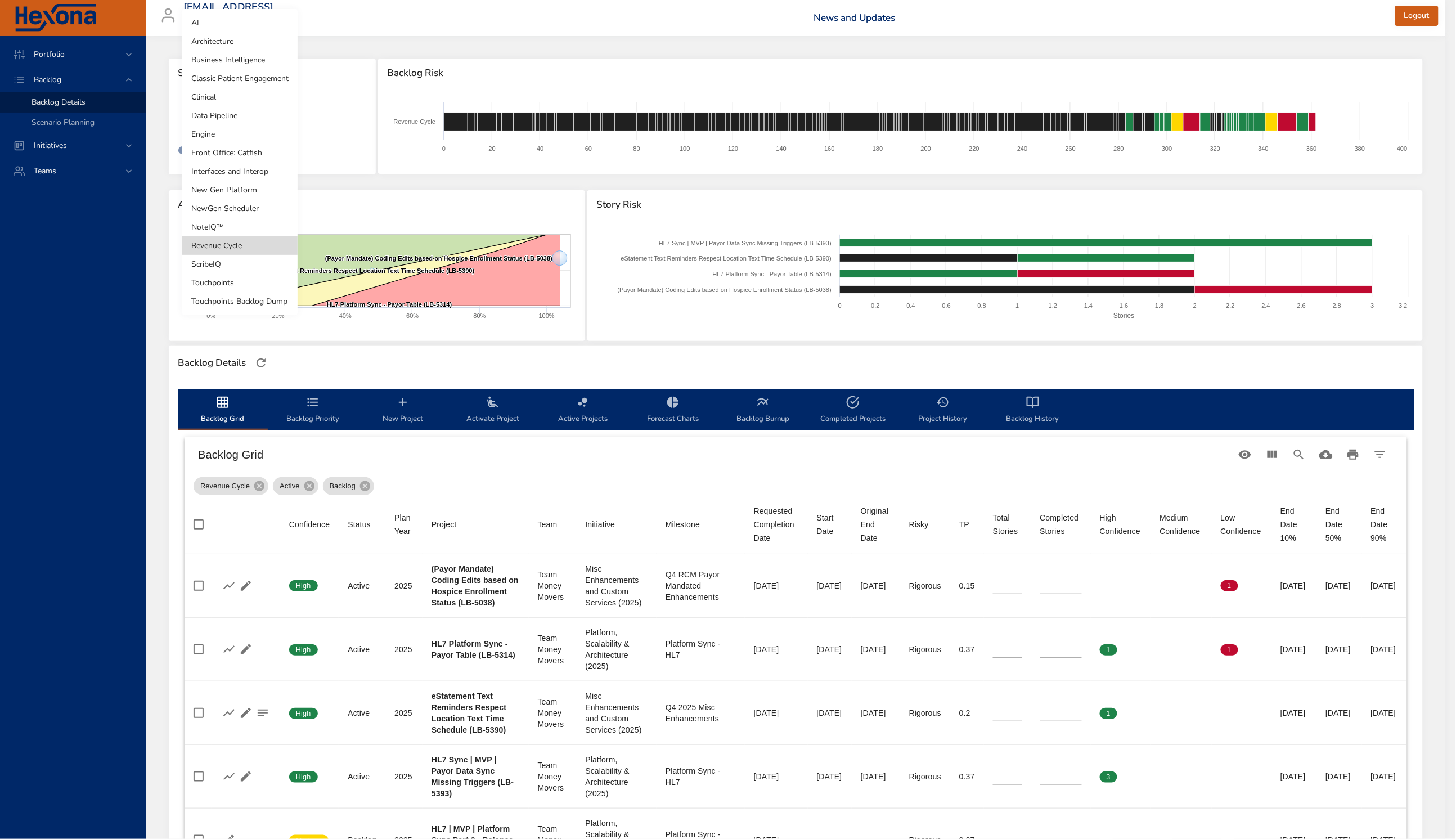
click at [226, 96] on li "Clinical" at bounding box center [240, 96] width 115 height 18
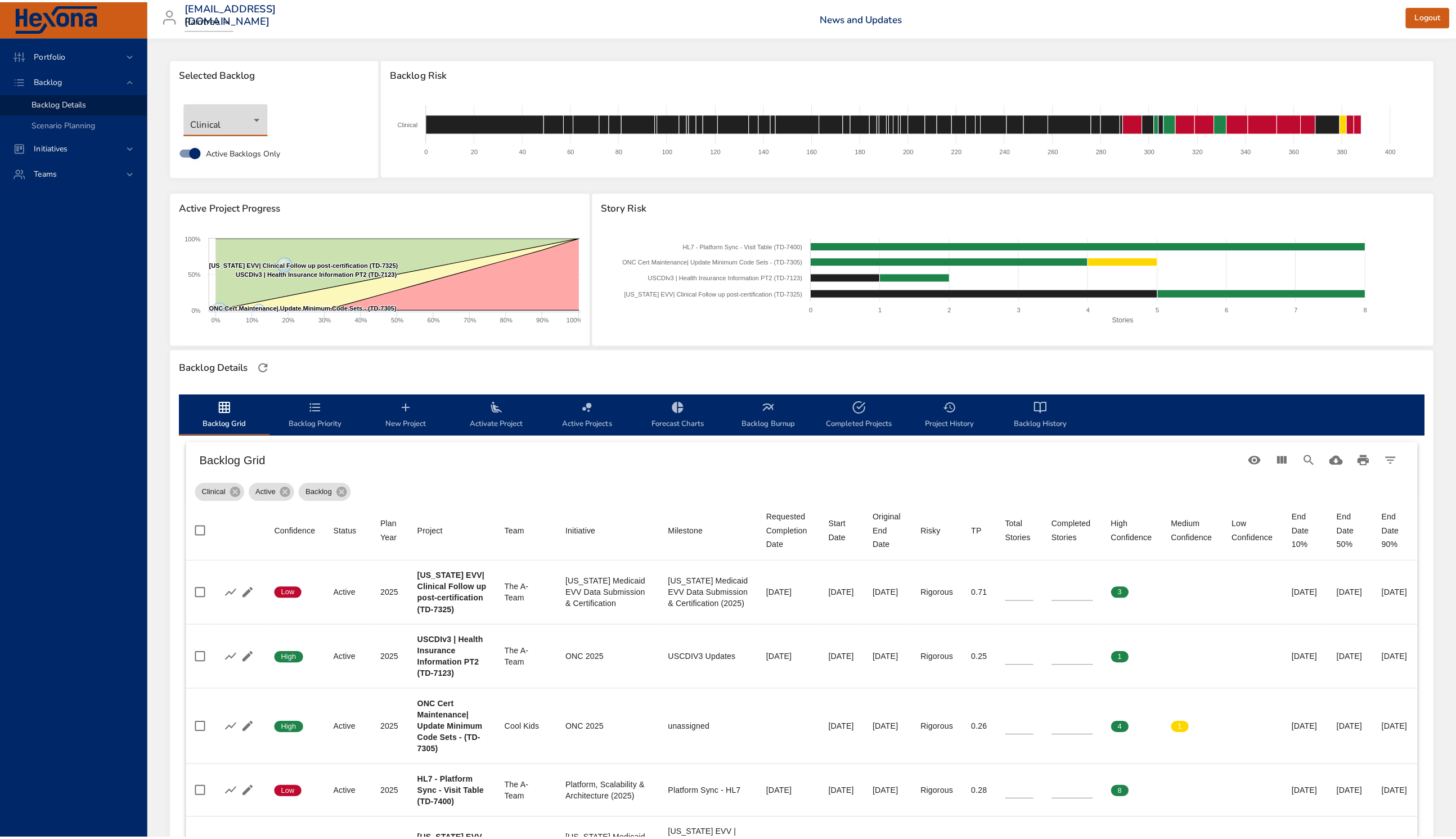
scroll to position [3, 0]
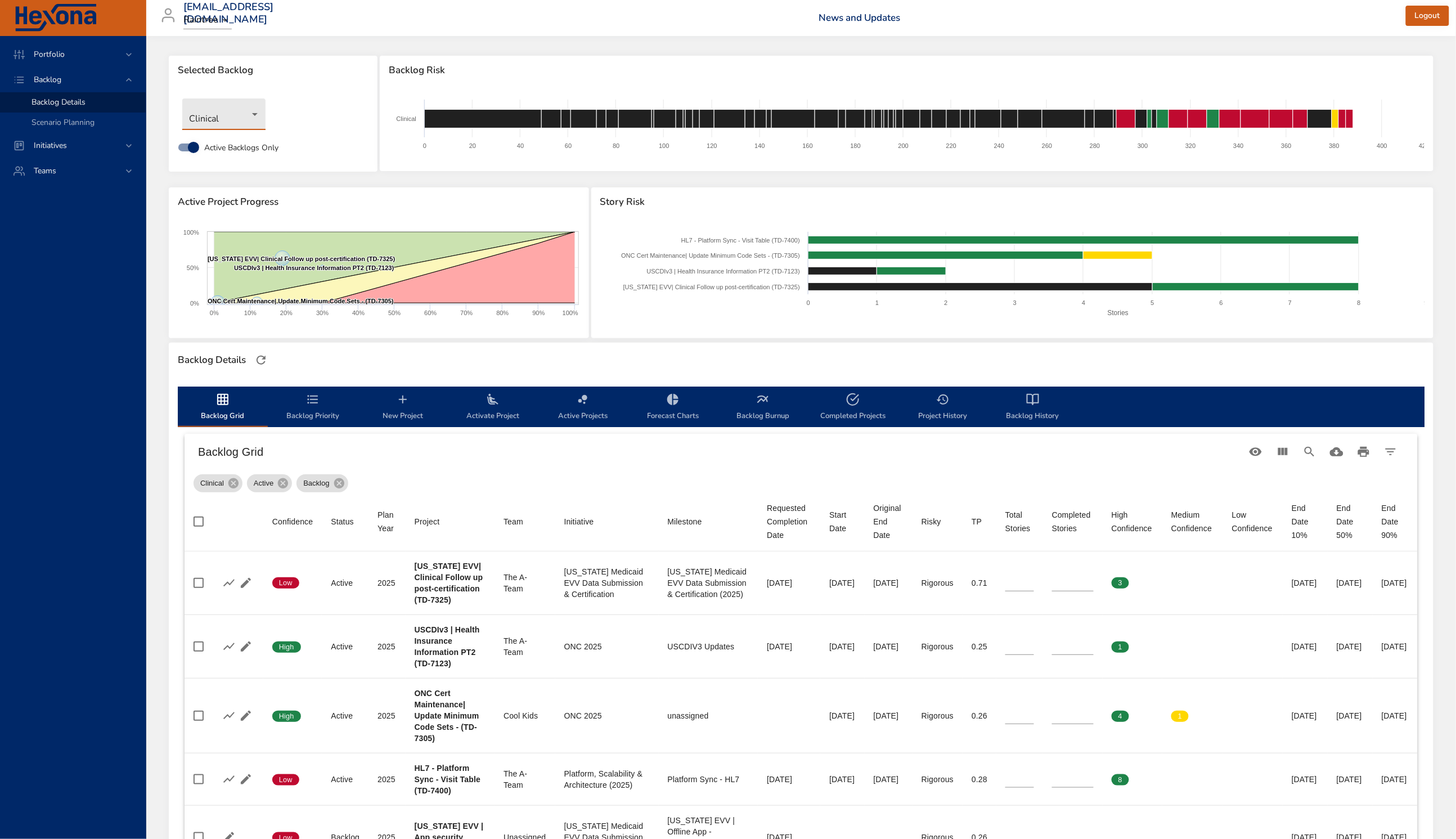
click at [231, 112] on body "Portfolio Backlog Backlog Details Scenario Planning Initiatives Teams [EMAIL_AD…" at bounding box center [728, 416] width 1456 height 839
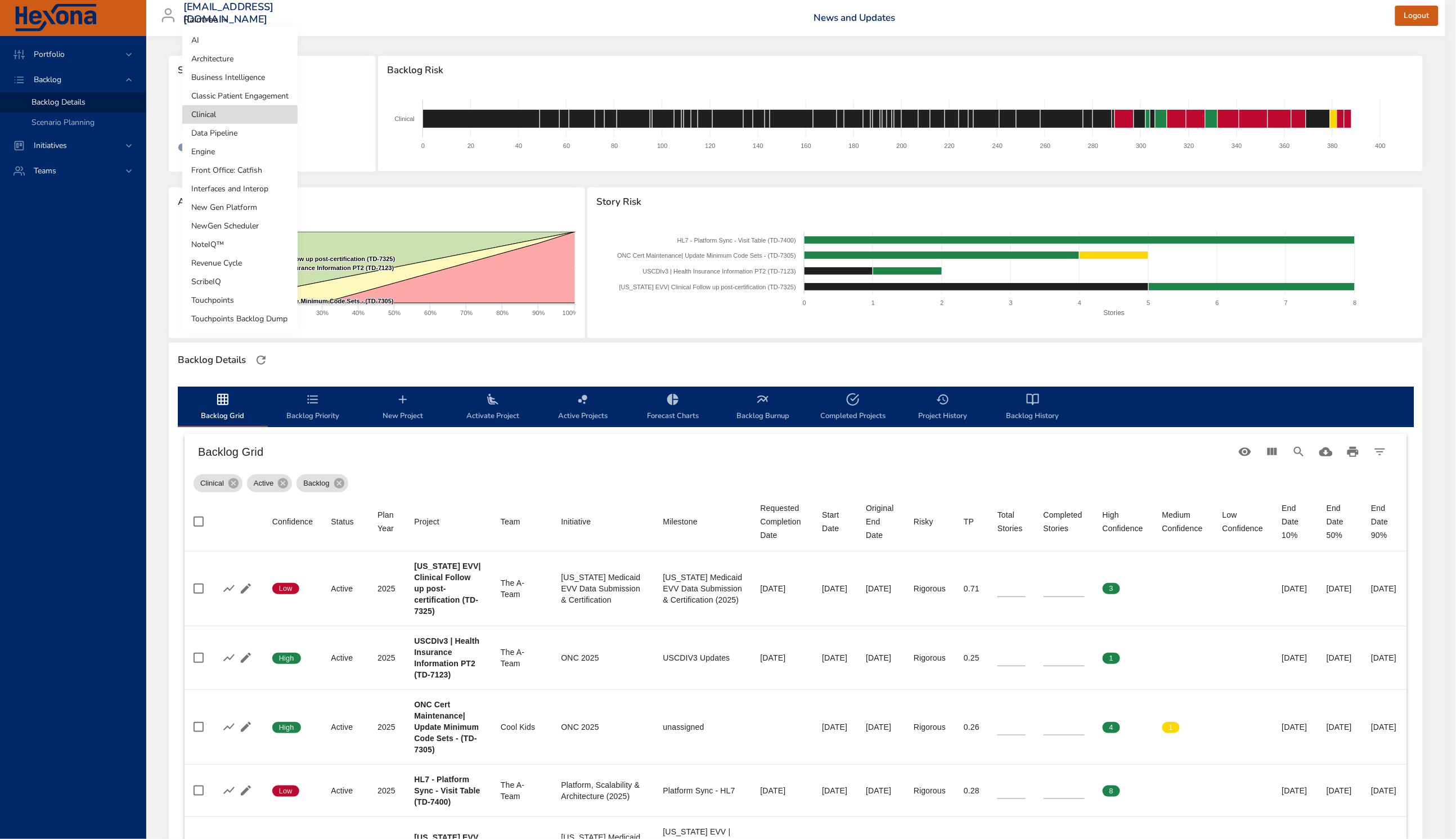
click at [238, 91] on li "Classic Patient Engagement" at bounding box center [240, 96] width 115 height 18
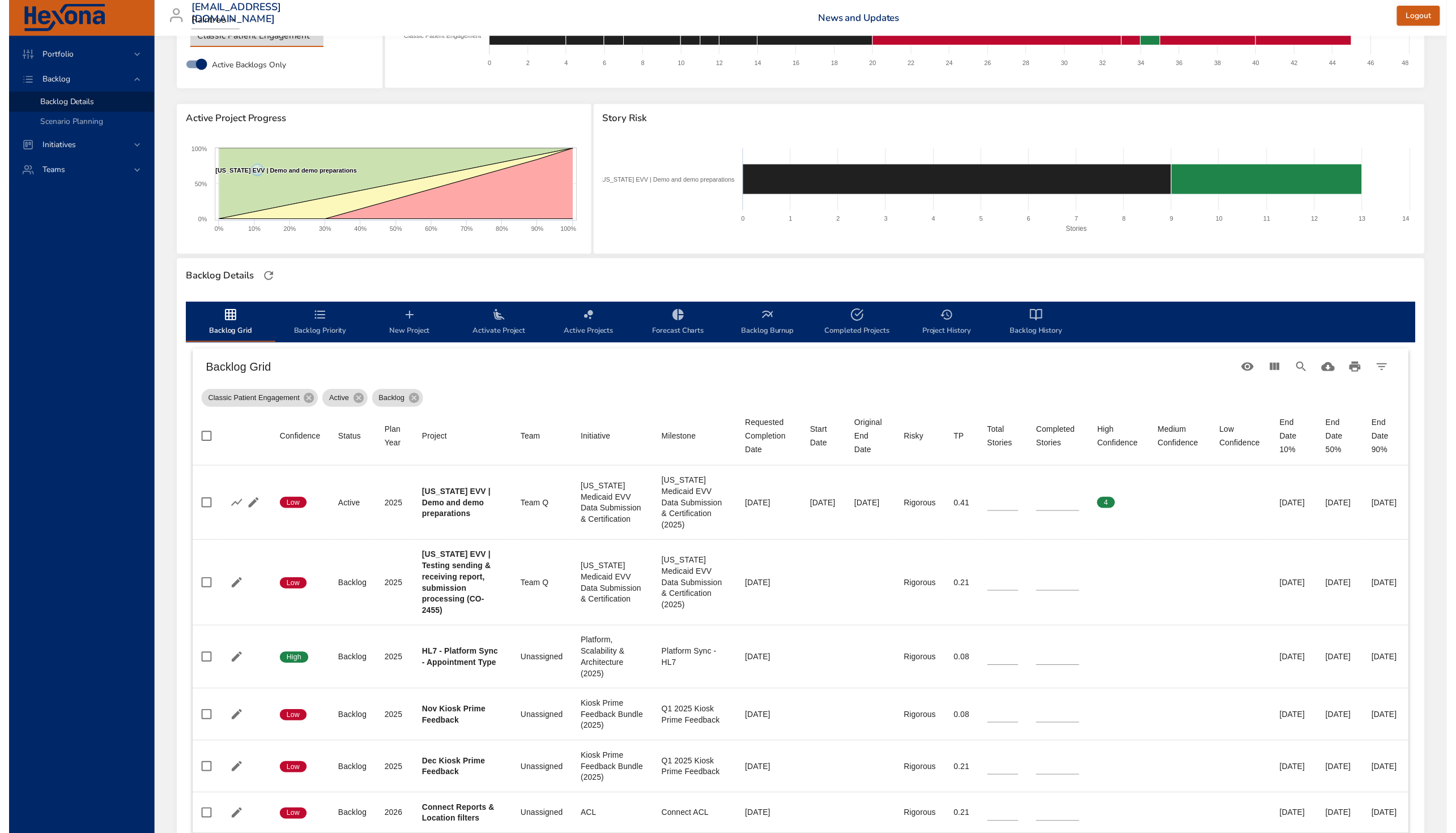
scroll to position [0, 0]
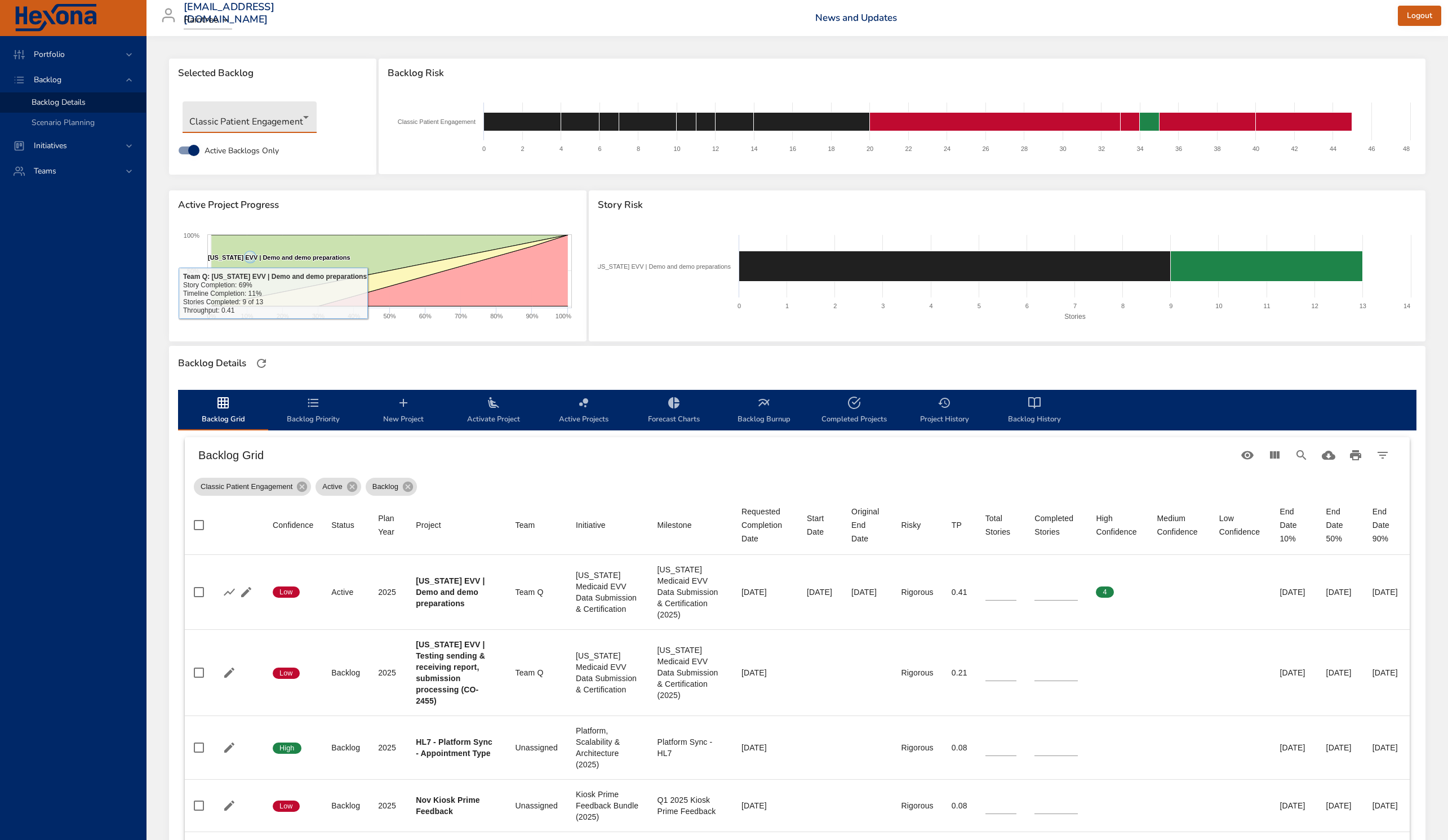
click at [235, 117] on body "Portfolio Backlog Backlog Details Scenario Planning Initiatives Teams [EMAIL_AD…" at bounding box center [724, 420] width 1448 height 840
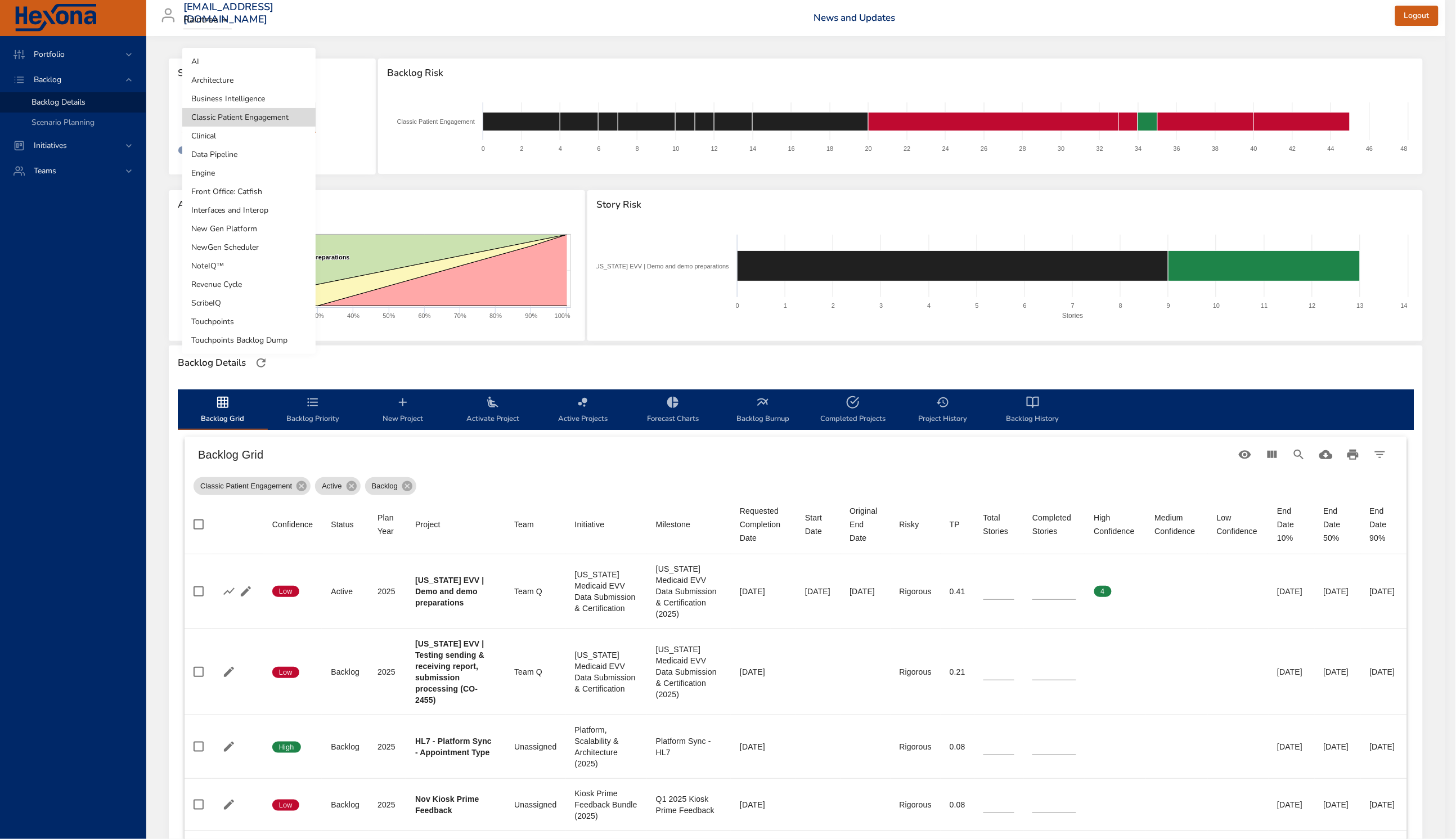
click at [244, 189] on li "Front Office: Catfish" at bounding box center [249, 191] width 134 height 18
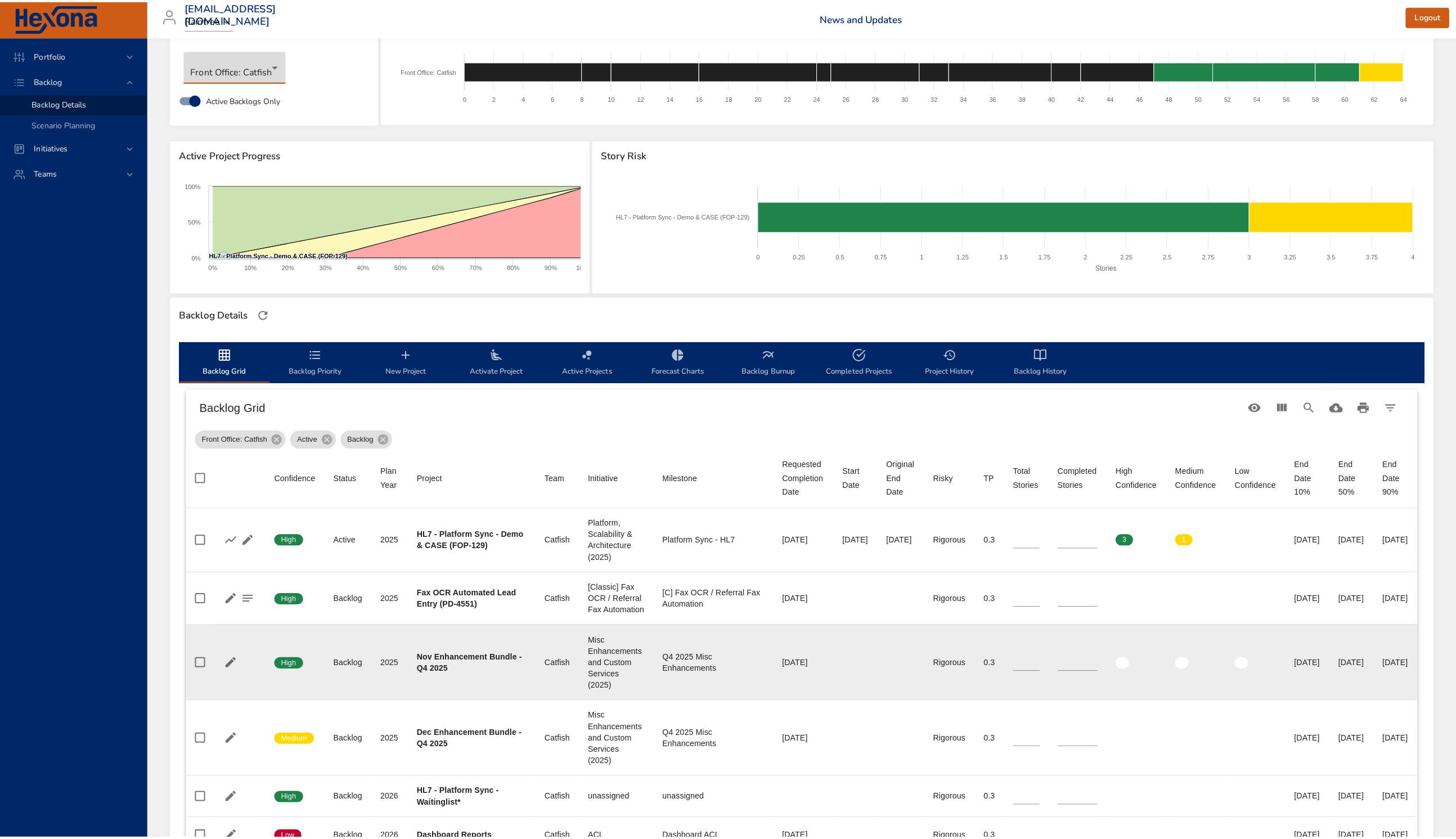
scroll to position [66, 0]
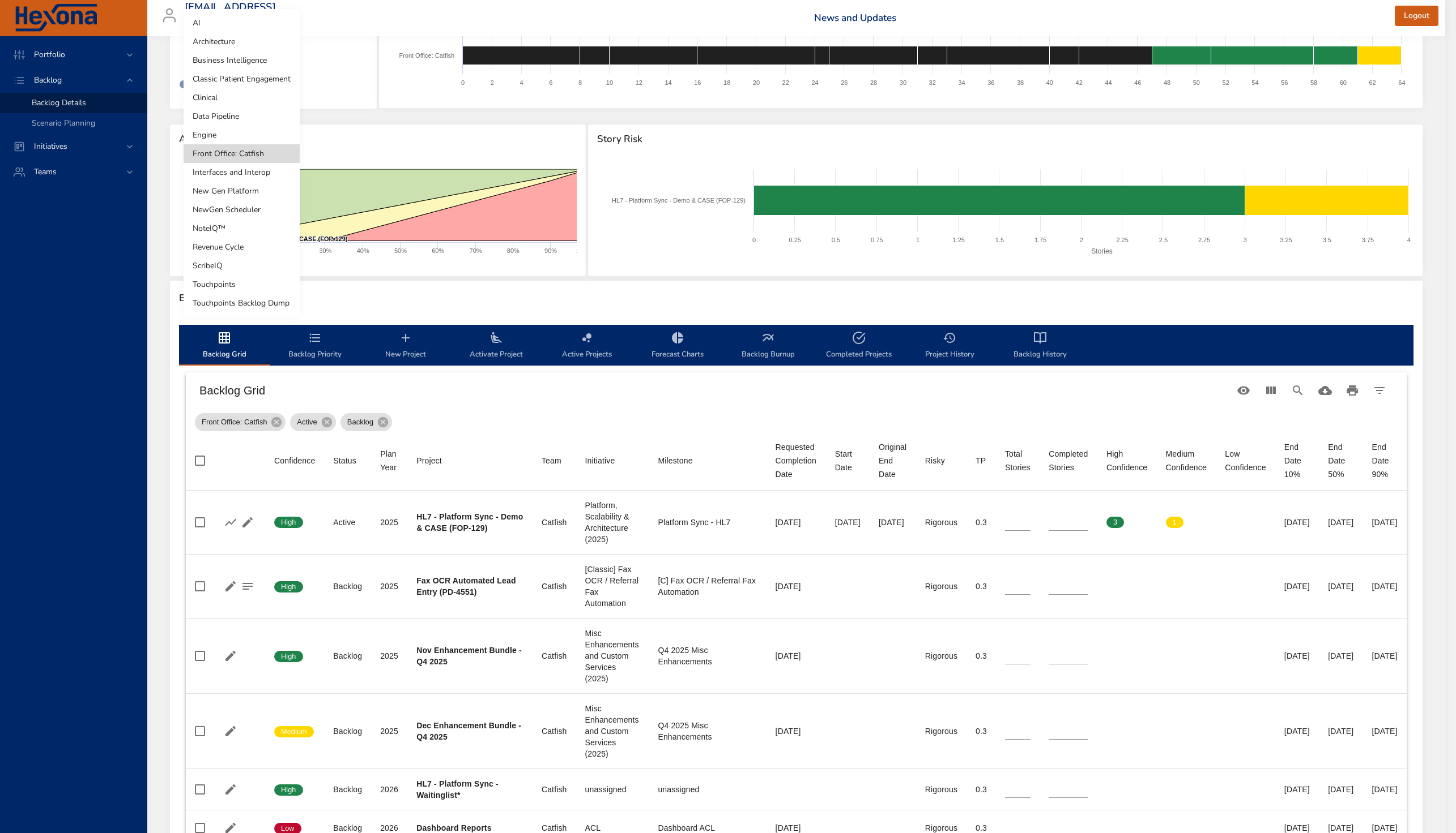
click at [239, 50] on body "Portfolio Backlog Backlog Details Scenario Planning Initiatives Teams [EMAIL_AD…" at bounding box center [728, 349] width 1456 height 833
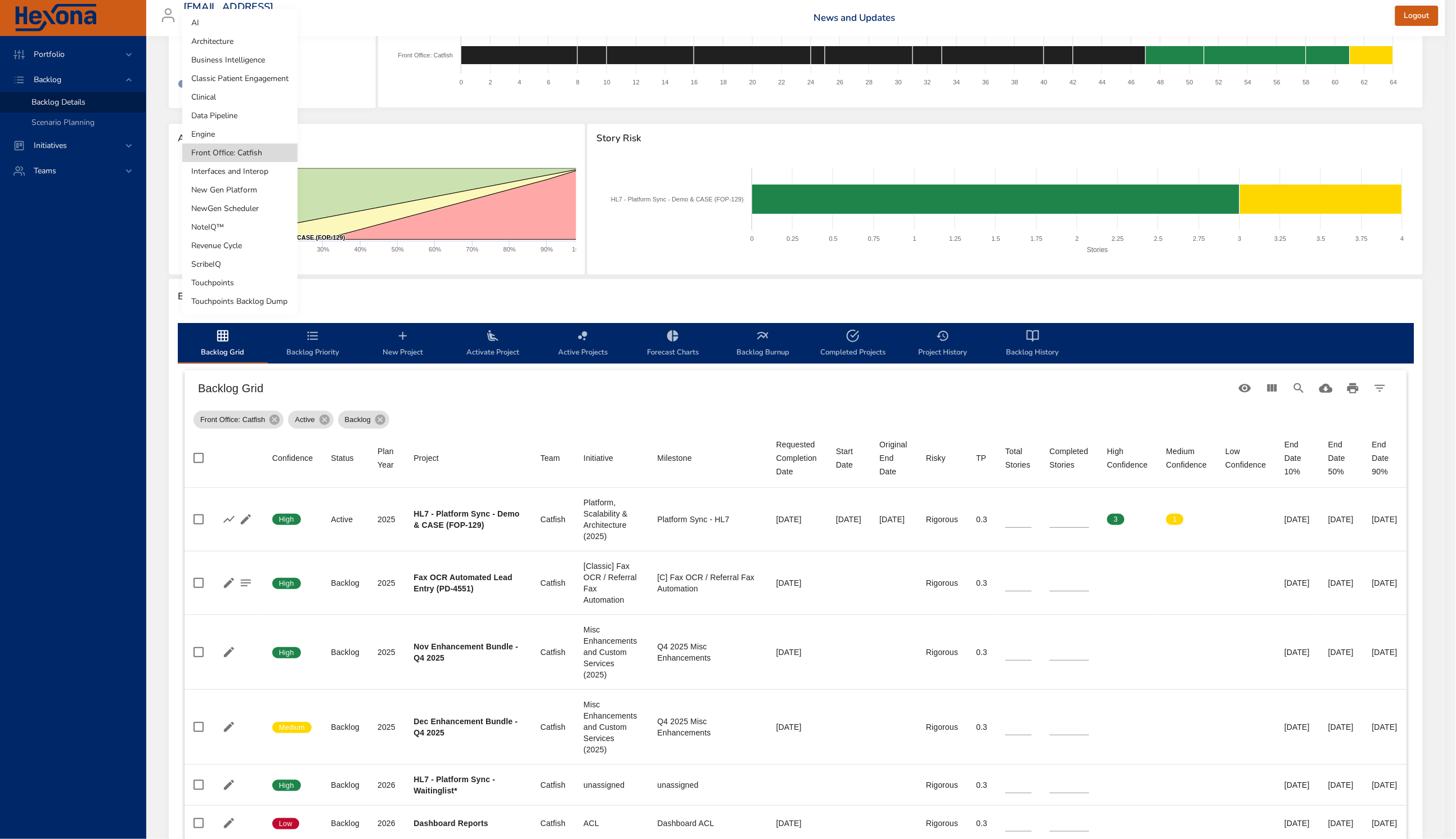
click at [247, 168] on li "Interfaces and Interop" at bounding box center [240, 171] width 115 height 18
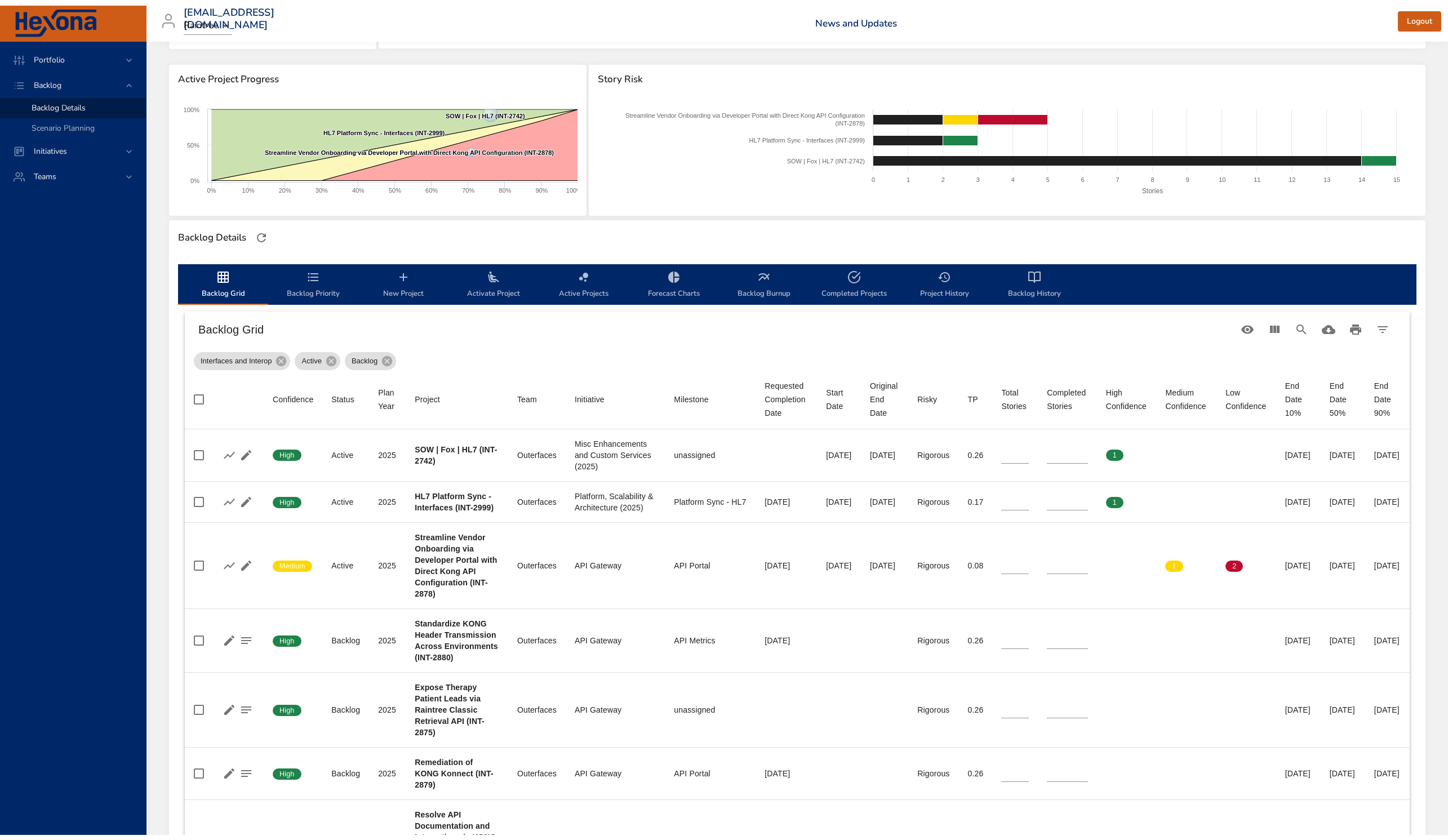
scroll to position [0, 0]
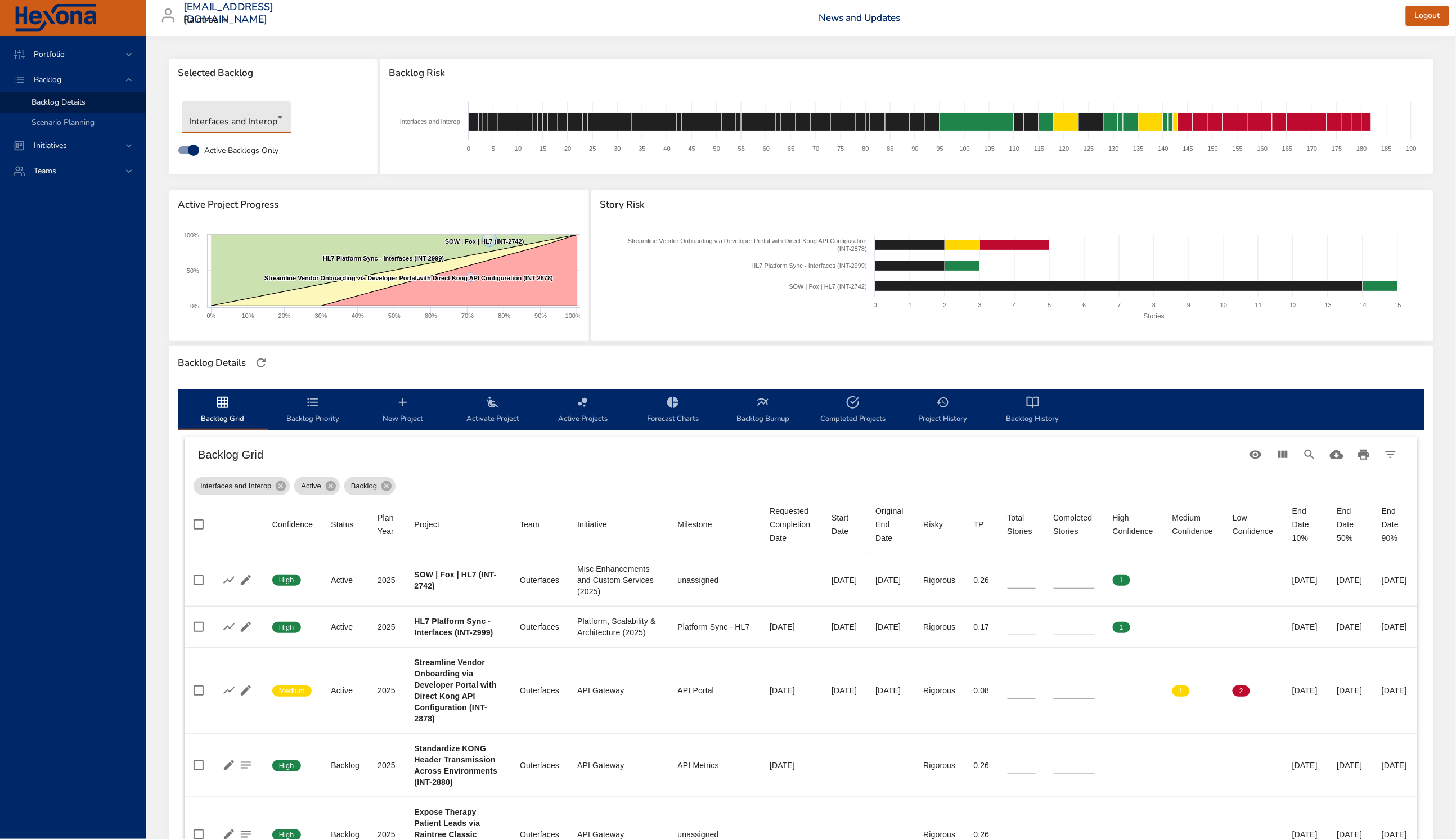
click at [229, 115] on body "Portfolio Backlog Backlog Details Scenario Planning Initiatives Teams [EMAIL_AD…" at bounding box center [728, 419] width 1456 height 839
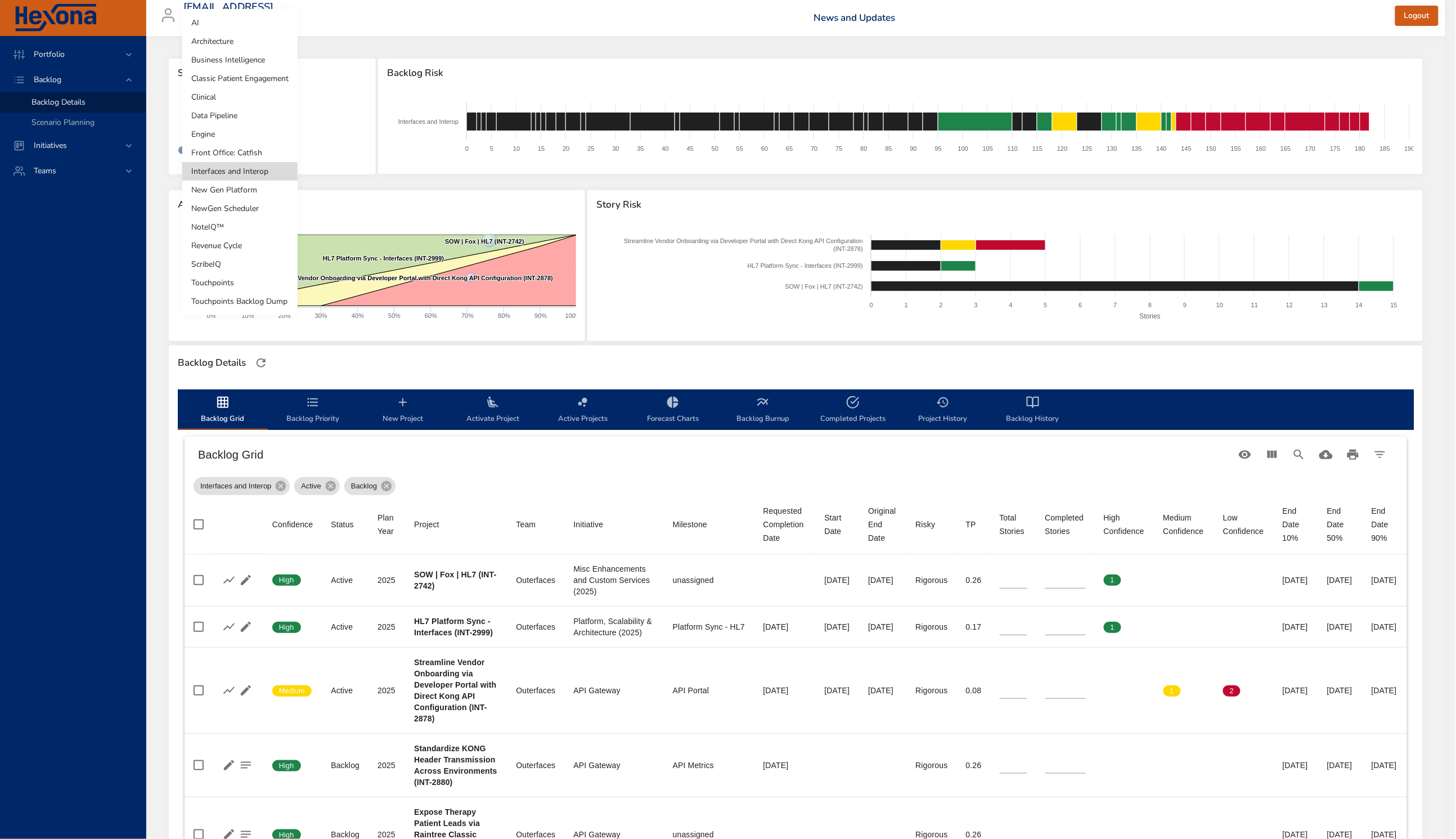
click at [255, 247] on li "Revenue Cycle" at bounding box center [240, 245] width 115 height 18
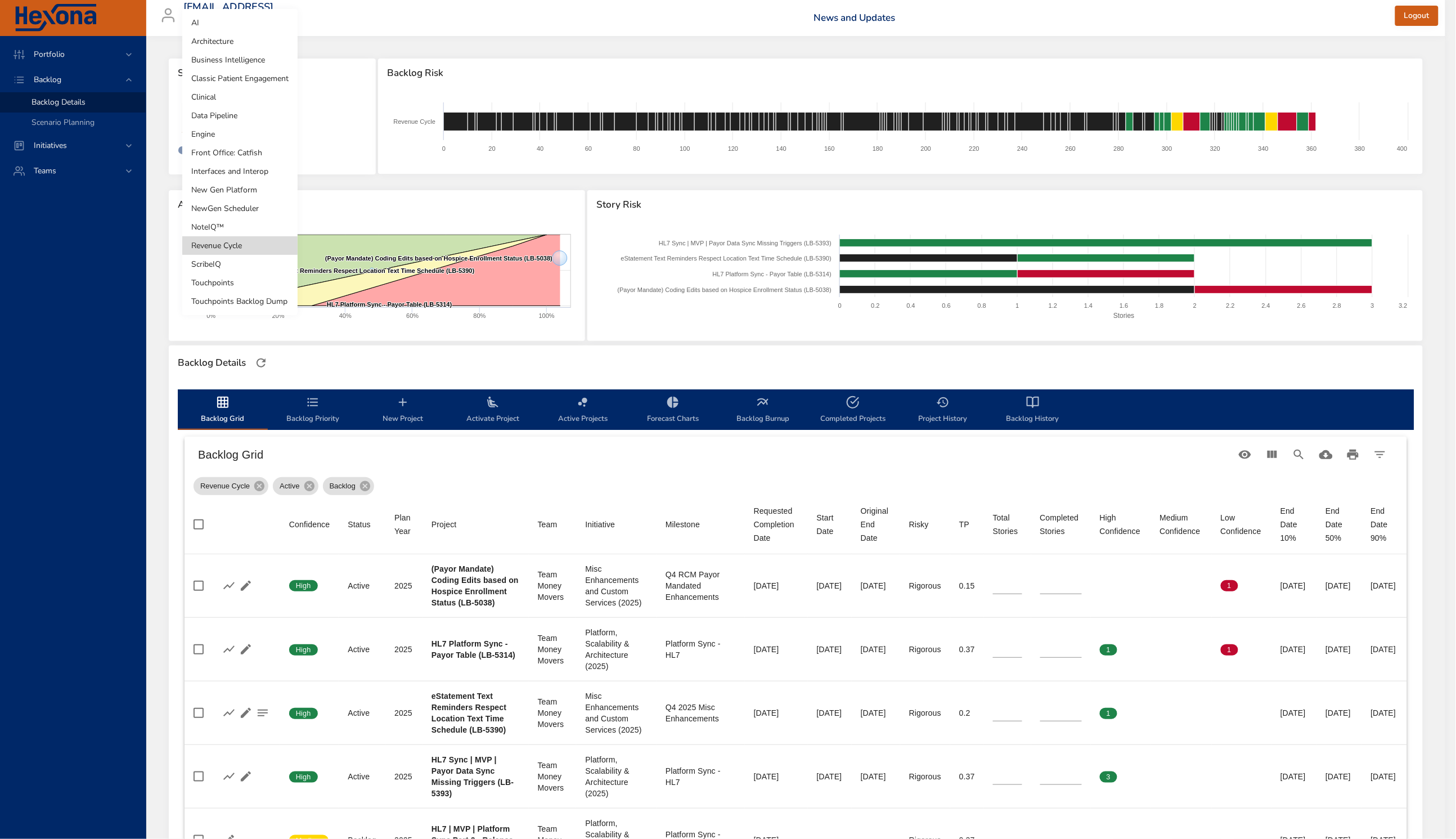
click at [233, 118] on body "Portfolio Backlog Backlog Details Scenario Planning Initiatives Teams [EMAIL_AD…" at bounding box center [728, 419] width 1456 height 839
click at [118, 345] on div at bounding box center [728, 419] width 1456 height 839
